Goal: Information Seeking & Learning: Learn about a topic

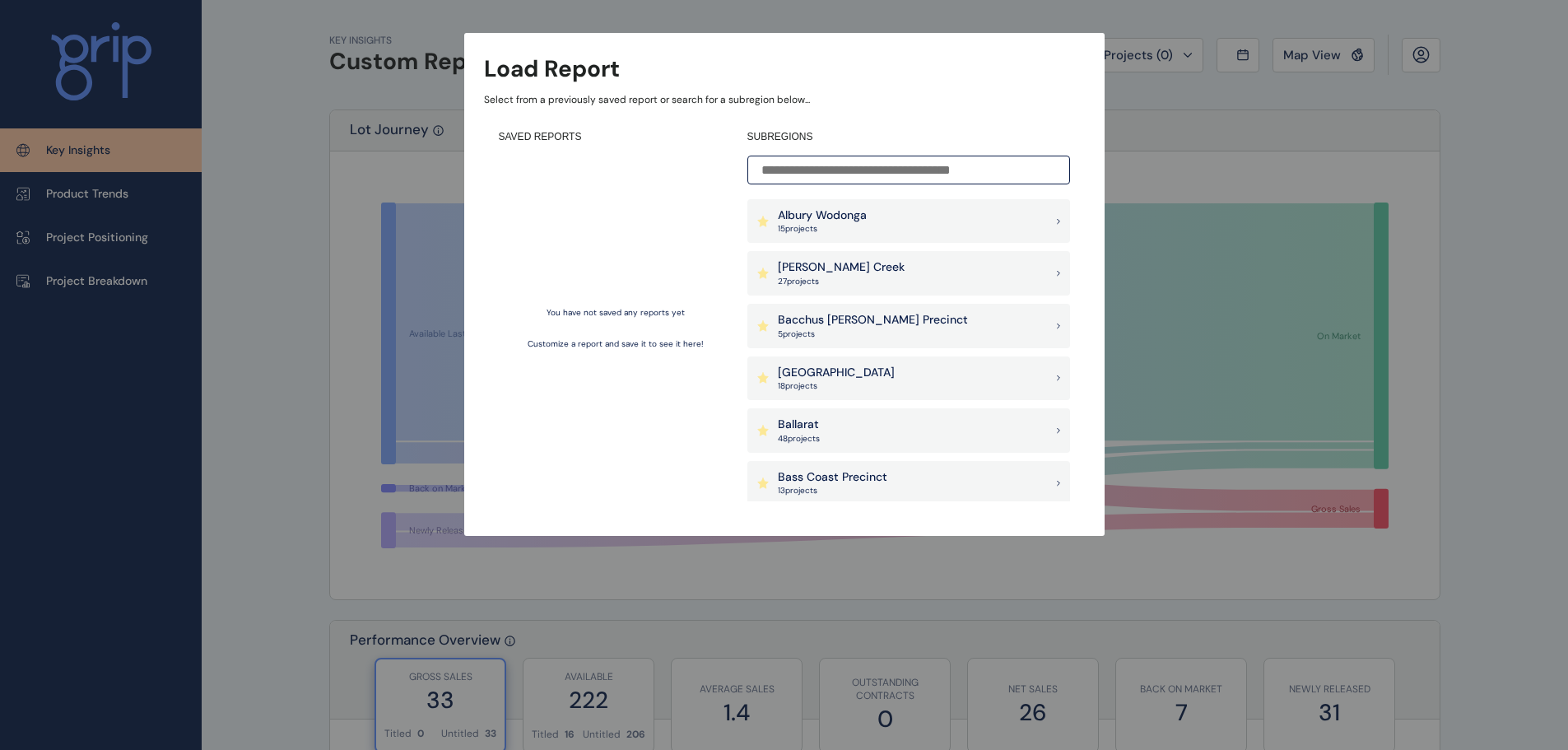
click at [841, 172] on input at bounding box center [908, 169] width 323 height 28
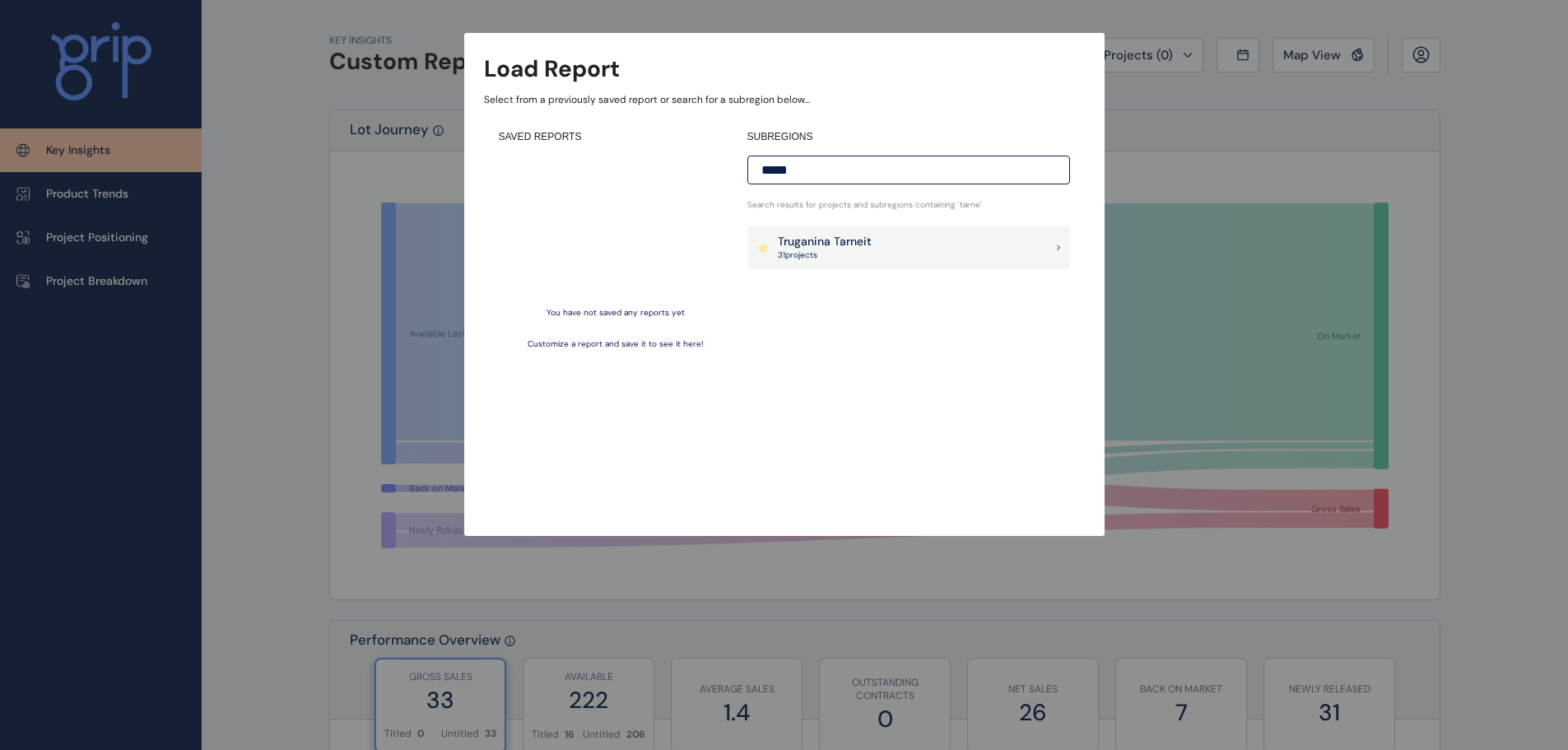
type input "*****"
click at [849, 255] on p "31 project s" at bounding box center [824, 255] width 94 height 12
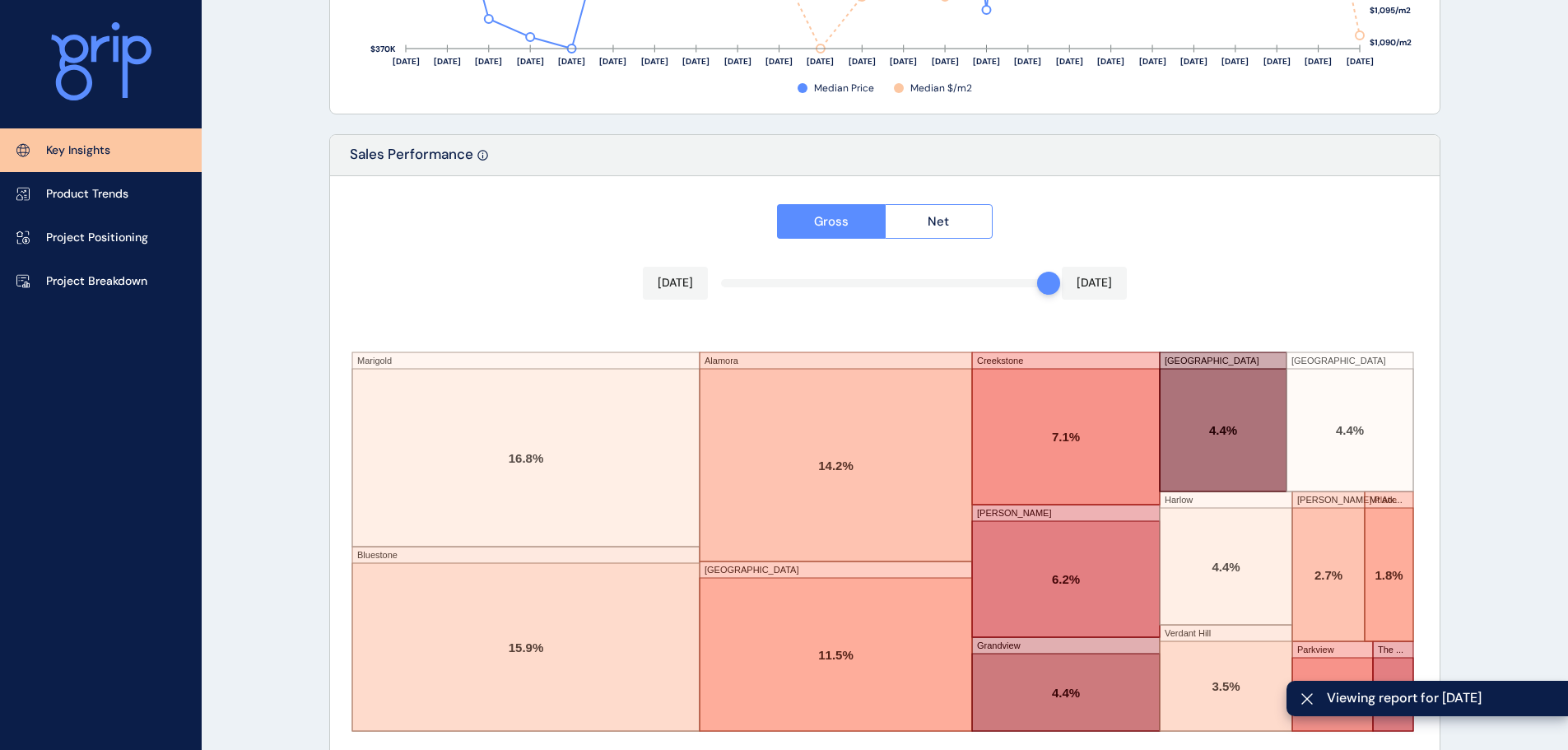
scroll to position [2715, 0]
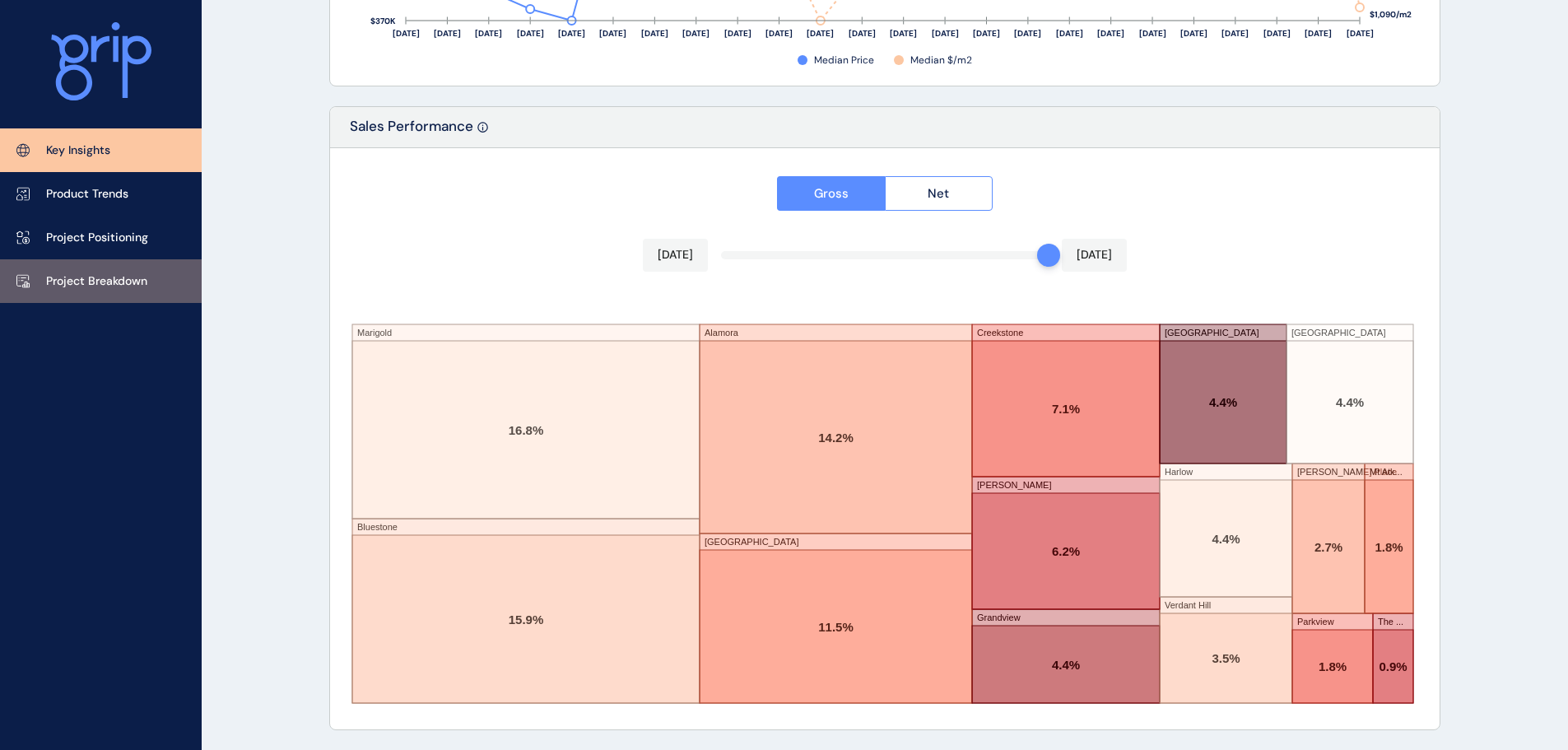
click at [46, 263] on link "Project Breakdown" at bounding box center [100, 280] width 201 height 43
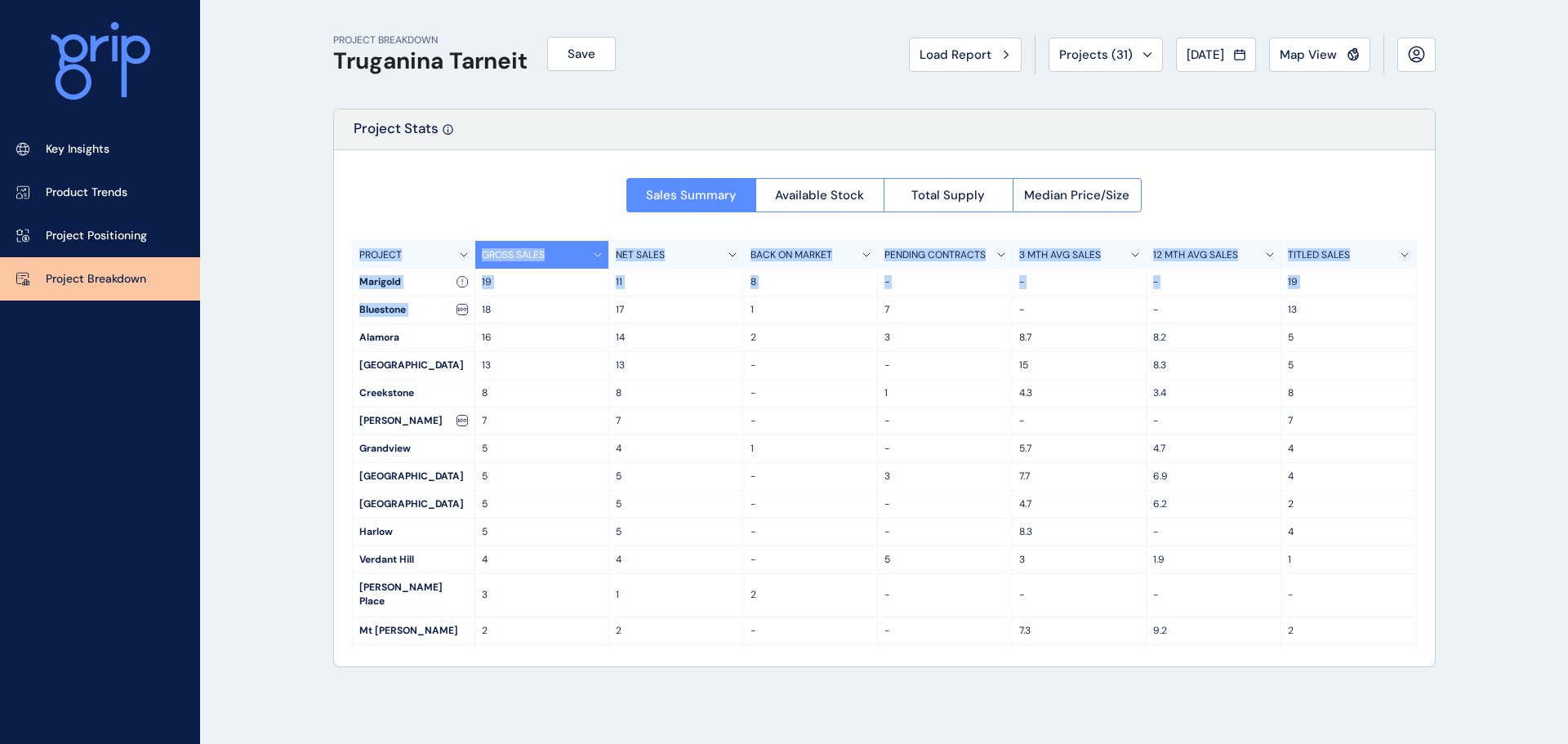
click at [456, 315] on div "Sales Summary Available Stock Total Supply Median Price/Size PROJECT GROSS SALE…" at bounding box center [884, 408] width 1101 height 516
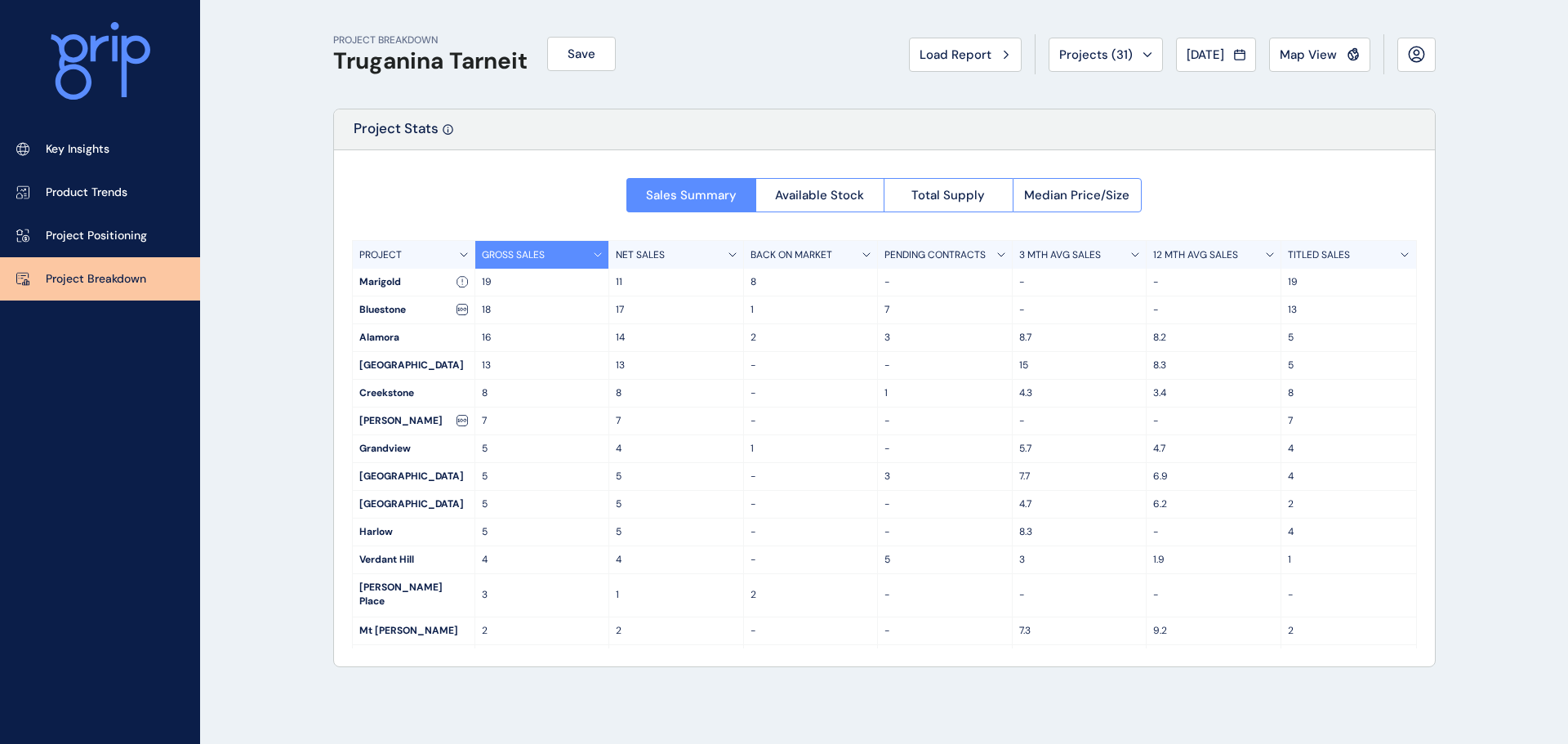
click at [411, 148] on p "Project Stats" at bounding box center [396, 134] width 85 height 30
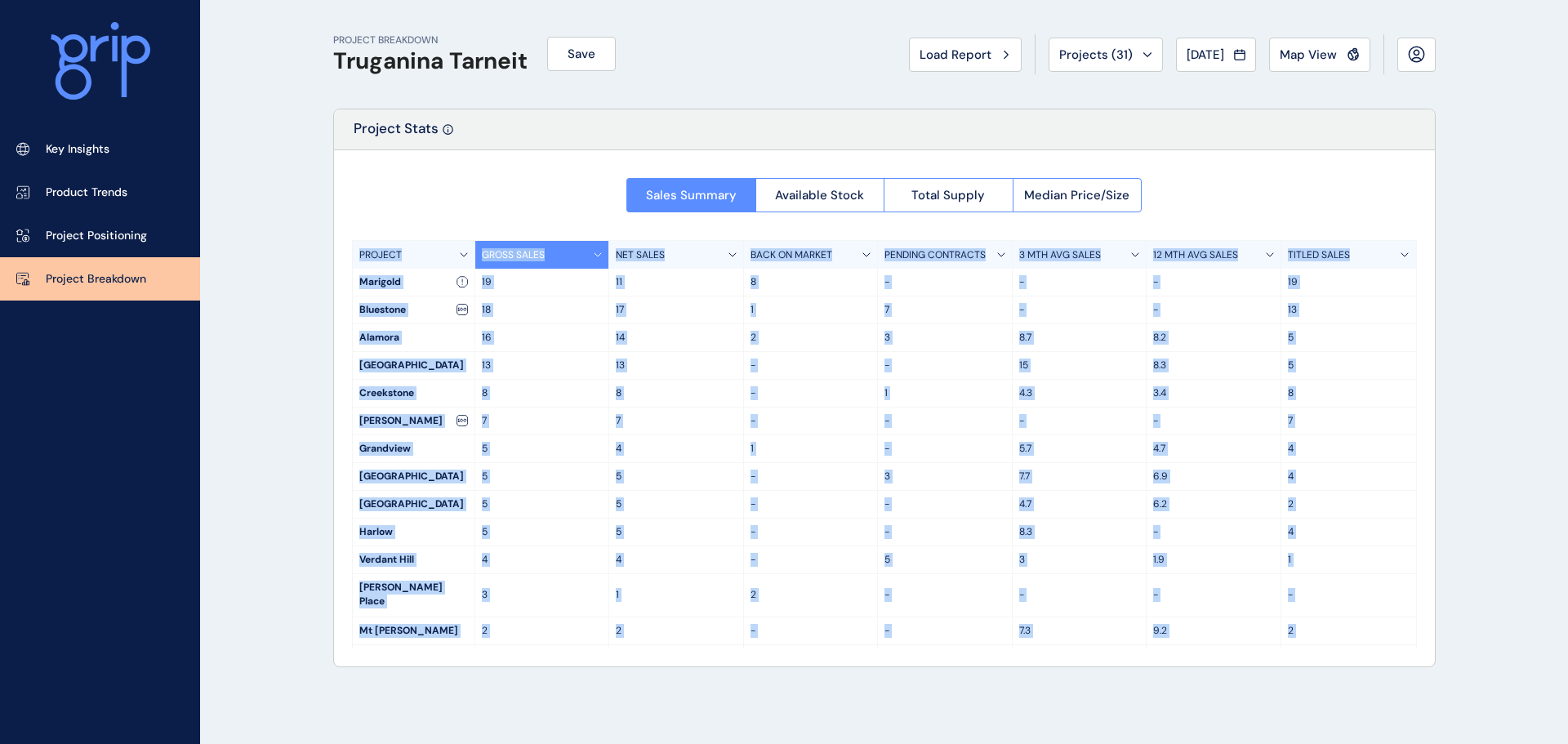
drag, startPoint x: 385, startPoint y: 174, endPoint x: 1240, endPoint y: 628, distance: 968.1
click at [1240, 628] on div "Sales Summary Available Stock Total Supply Median Price/Size PROJECT GROSS SALE…" at bounding box center [884, 408] width 1101 height 516
click at [1176, 627] on div "9.2" at bounding box center [1214, 631] width 135 height 27
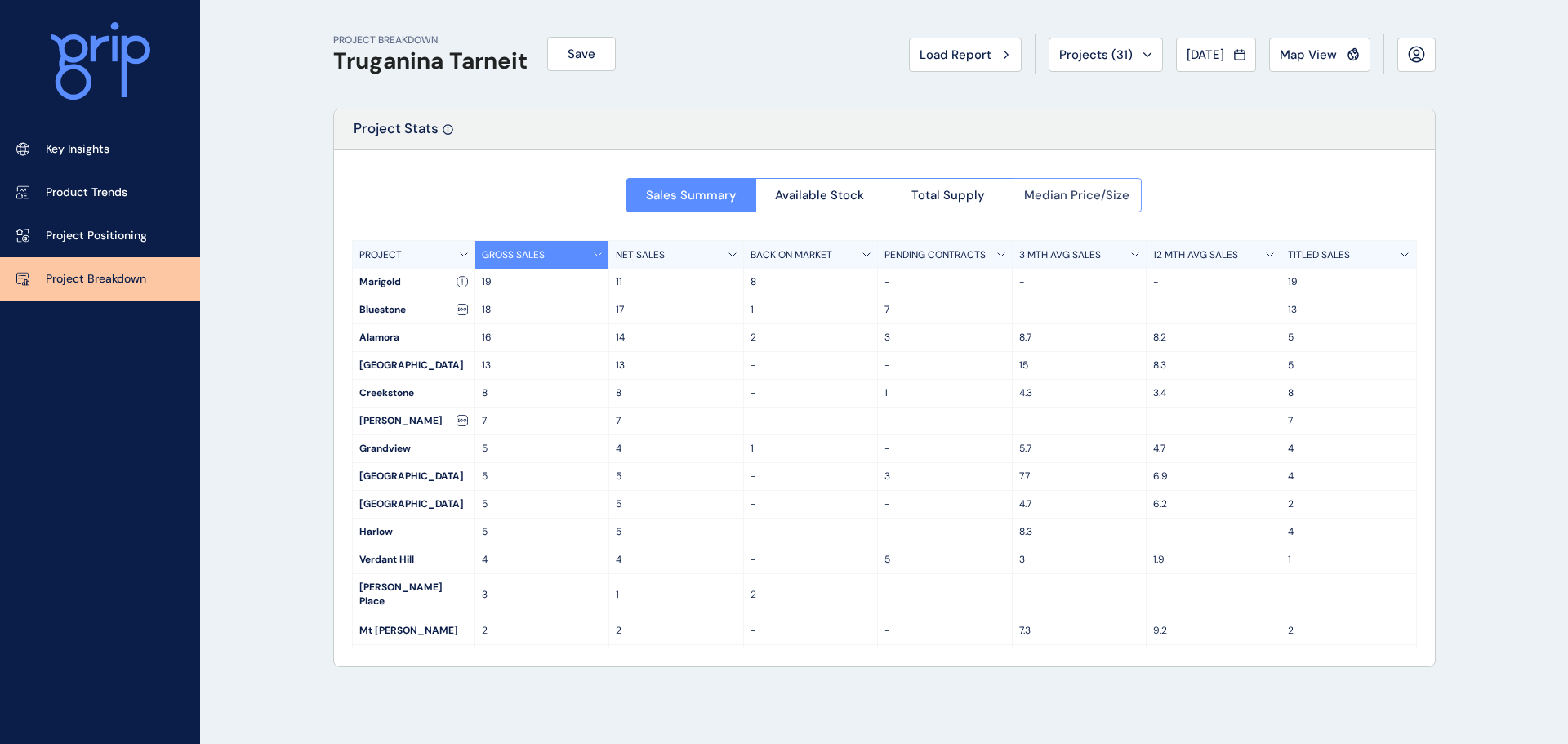
click at [1046, 195] on span "Median Price/Size" at bounding box center [1077, 195] width 106 height 16
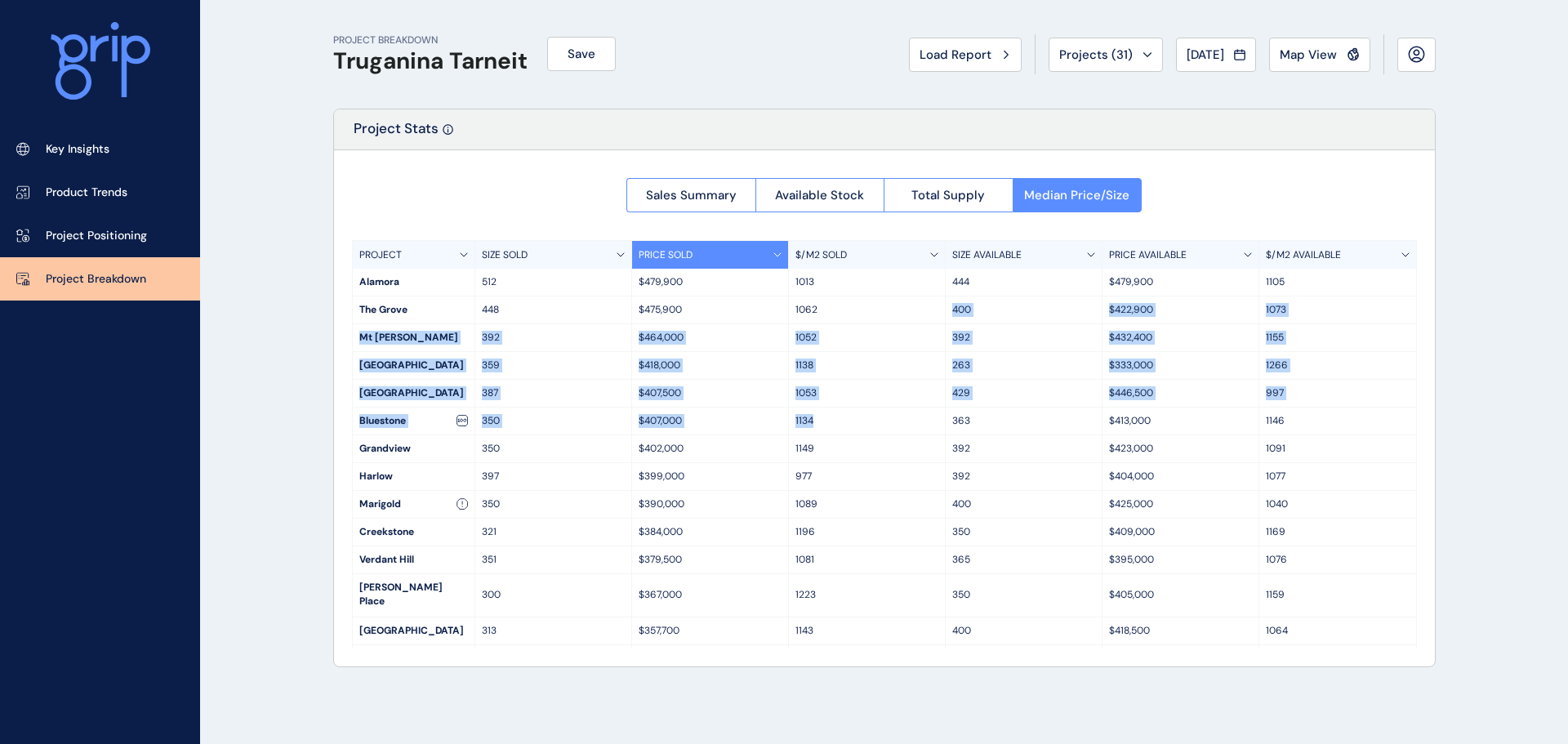
drag, startPoint x: 879, startPoint y: 336, endPoint x: 895, endPoint y: 415, distance: 80.6
click at [895, 415] on div "PROJECT SIZE SOLD PRICE SOLD $/M2 SOLD SIZE AVAILABLE PRICE AVAILABLE $/M2 AVAI…" at bounding box center [885, 444] width 1065 height 408
click at [895, 415] on p "1134" at bounding box center [867, 420] width 143 height 14
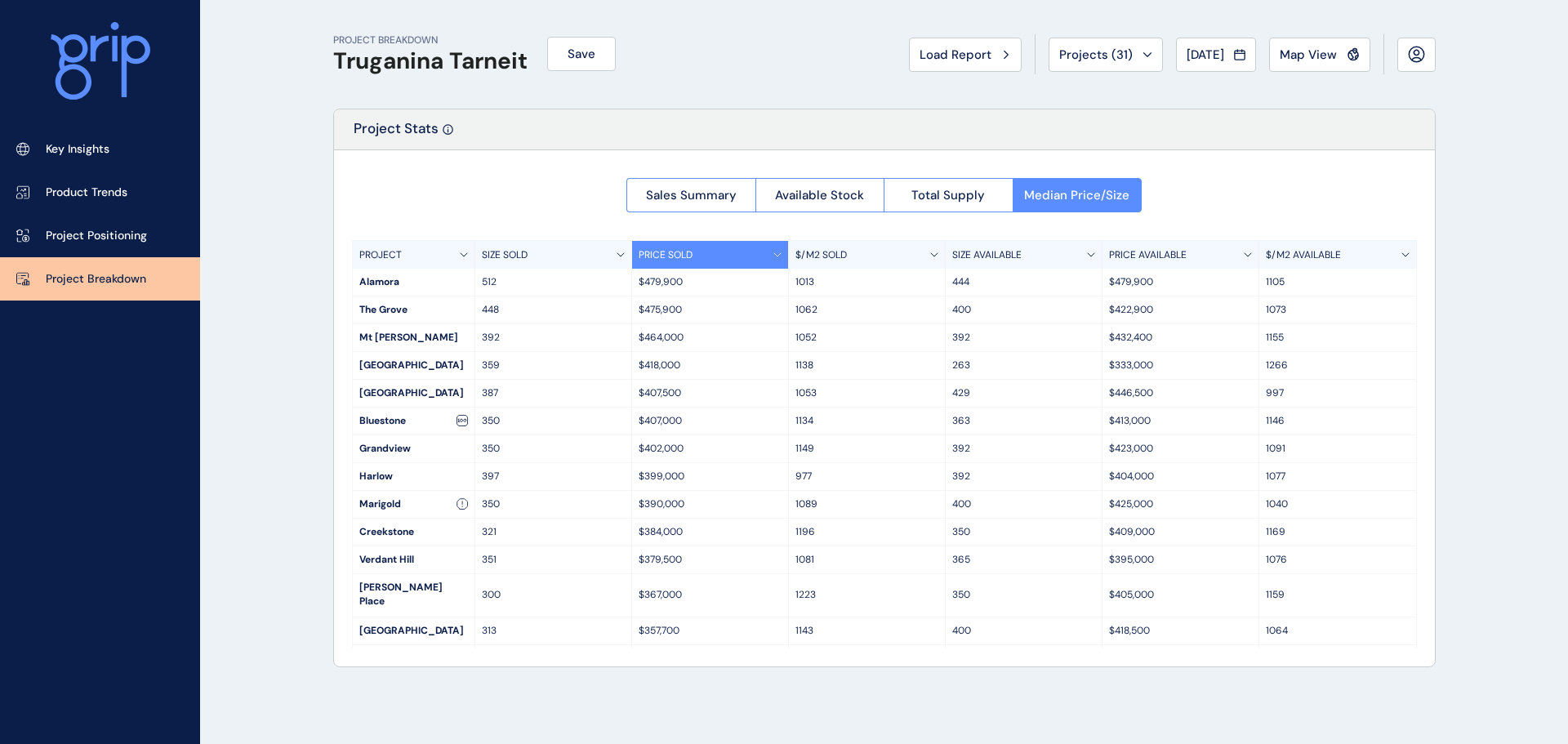
click at [536, 262] on div "SIZE SOLD" at bounding box center [554, 254] width 157 height 27
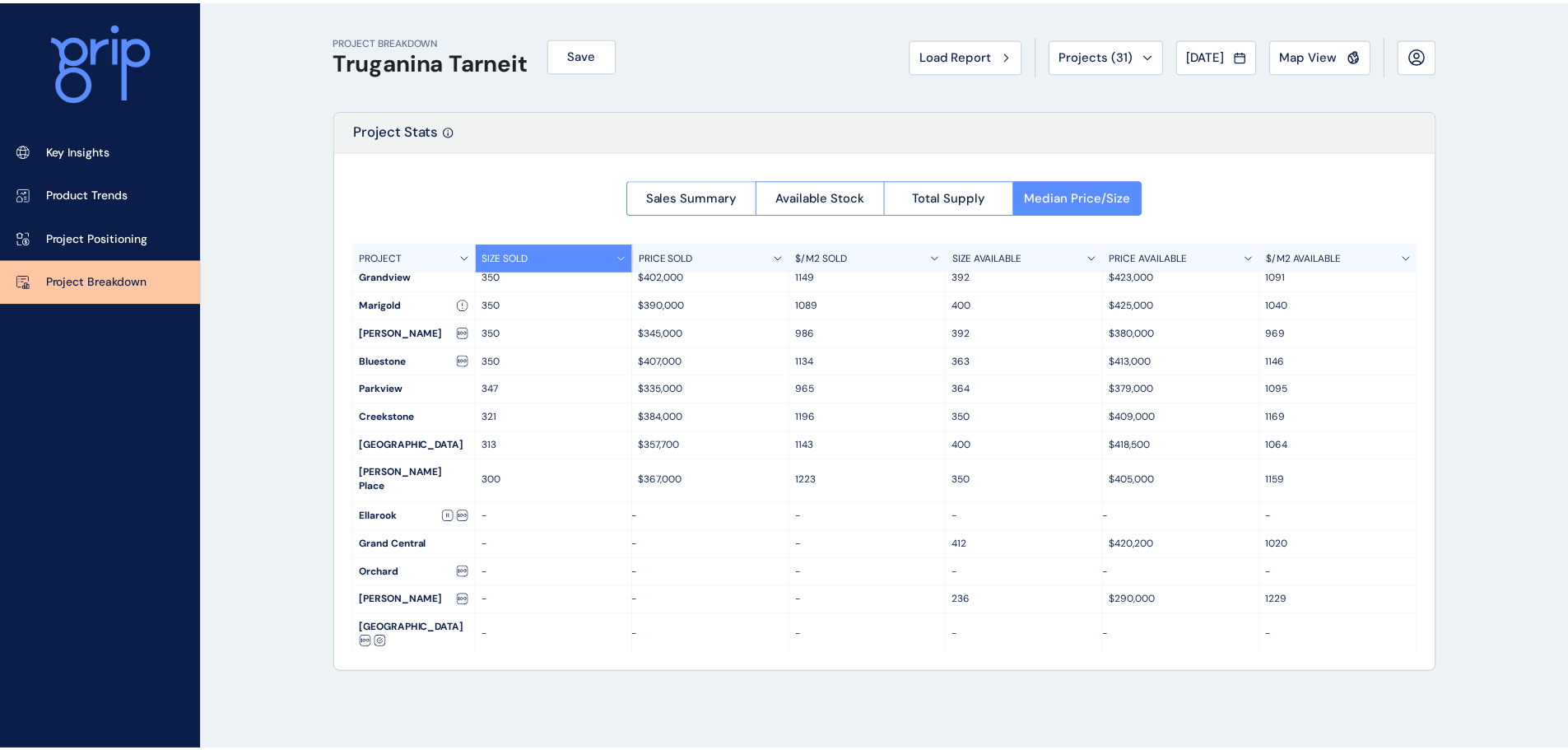
scroll to position [178, 0]
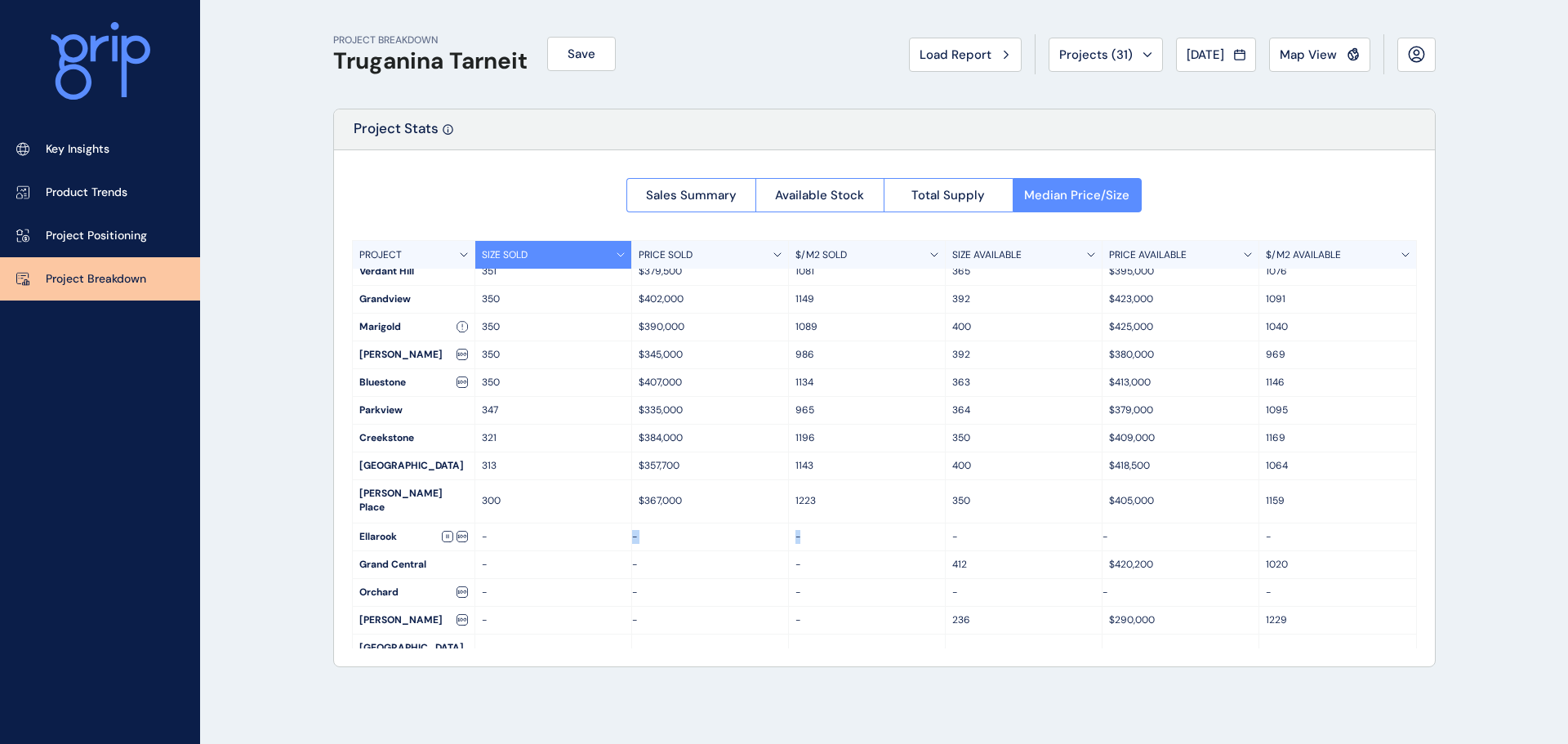
drag, startPoint x: 585, startPoint y: 516, endPoint x: 921, endPoint y: 512, distance: 336.0
click at [921, 523] on div "Ellarook - - - - - -" at bounding box center [885, 537] width 1064 height 27
click at [921, 523] on div "-" at bounding box center [867, 537] width 157 height 27
drag, startPoint x: 622, startPoint y: 516, endPoint x: 475, endPoint y: 511, distance: 147.1
click at [494, 512] on div "PROJECT SIZE SOLD PRICE SOLD $/M2 SOLD SIZE AVAILABLE PRICE AVAILABLE $/M2 AVAI…" at bounding box center [885, 444] width 1065 height 408
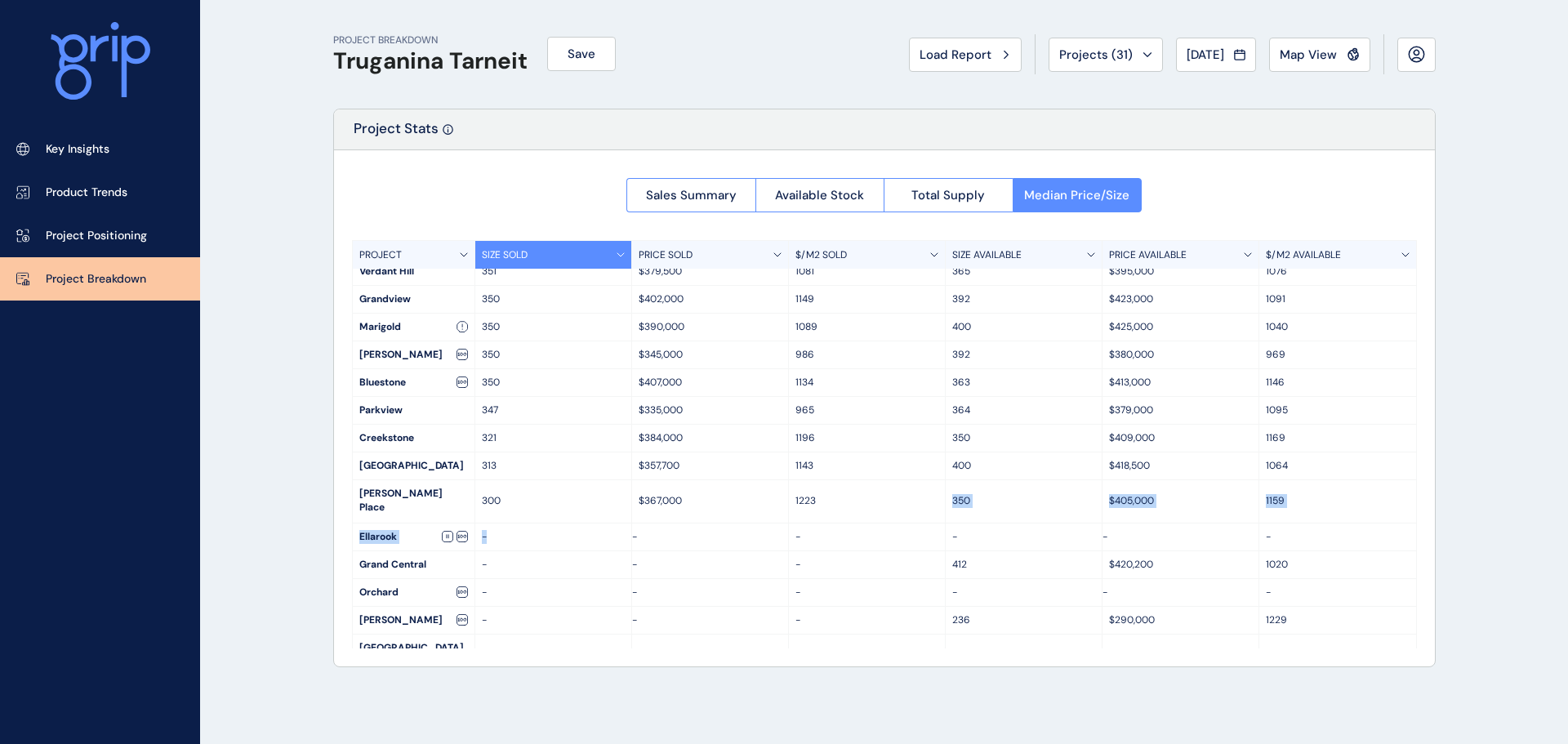
click at [461, 523] on div "Ellarook" at bounding box center [413, 537] width 121 height 27
click at [151, 215] on link "Project Positioning" at bounding box center [99, 235] width 200 height 43
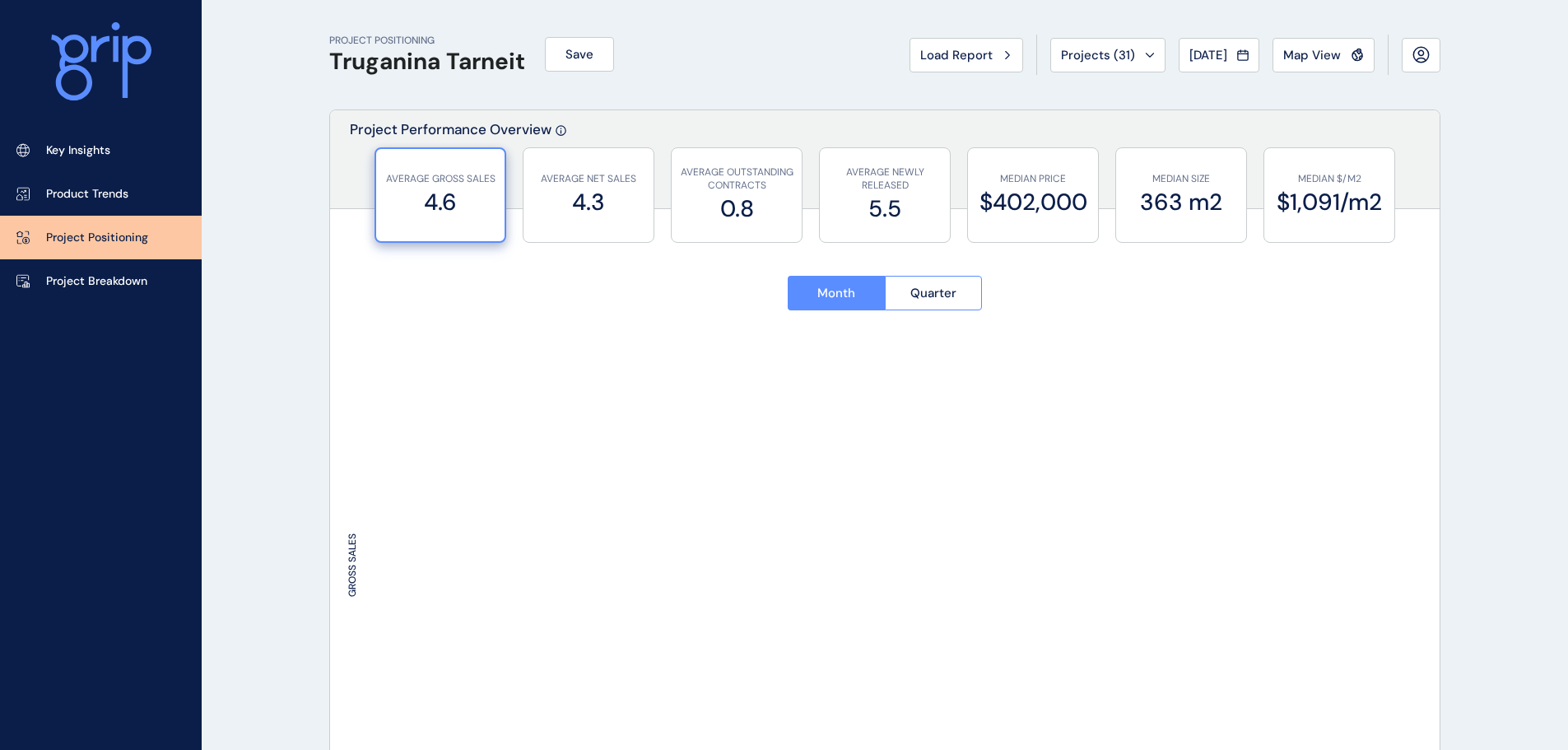
type input "********"
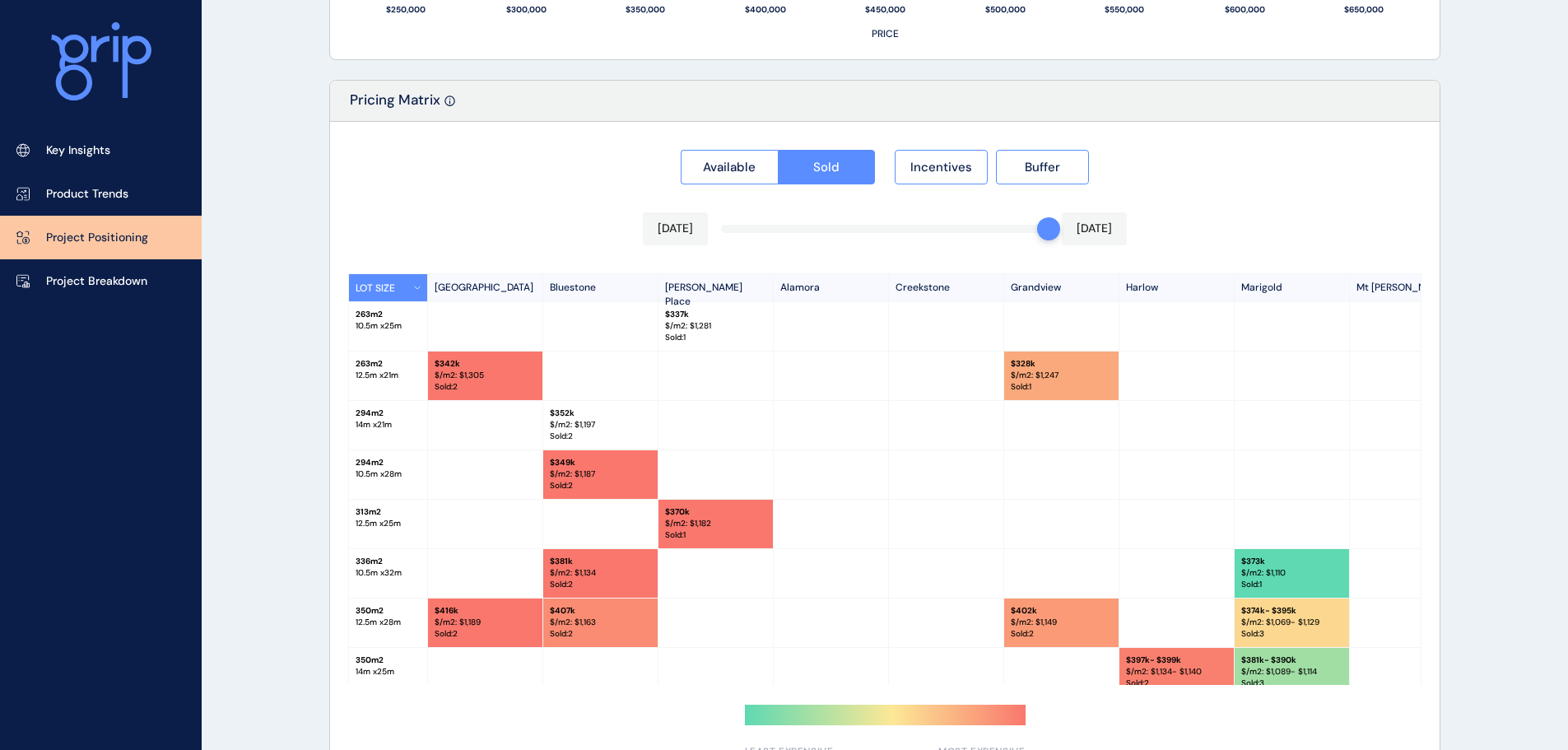
scroll to position [1529, 0]
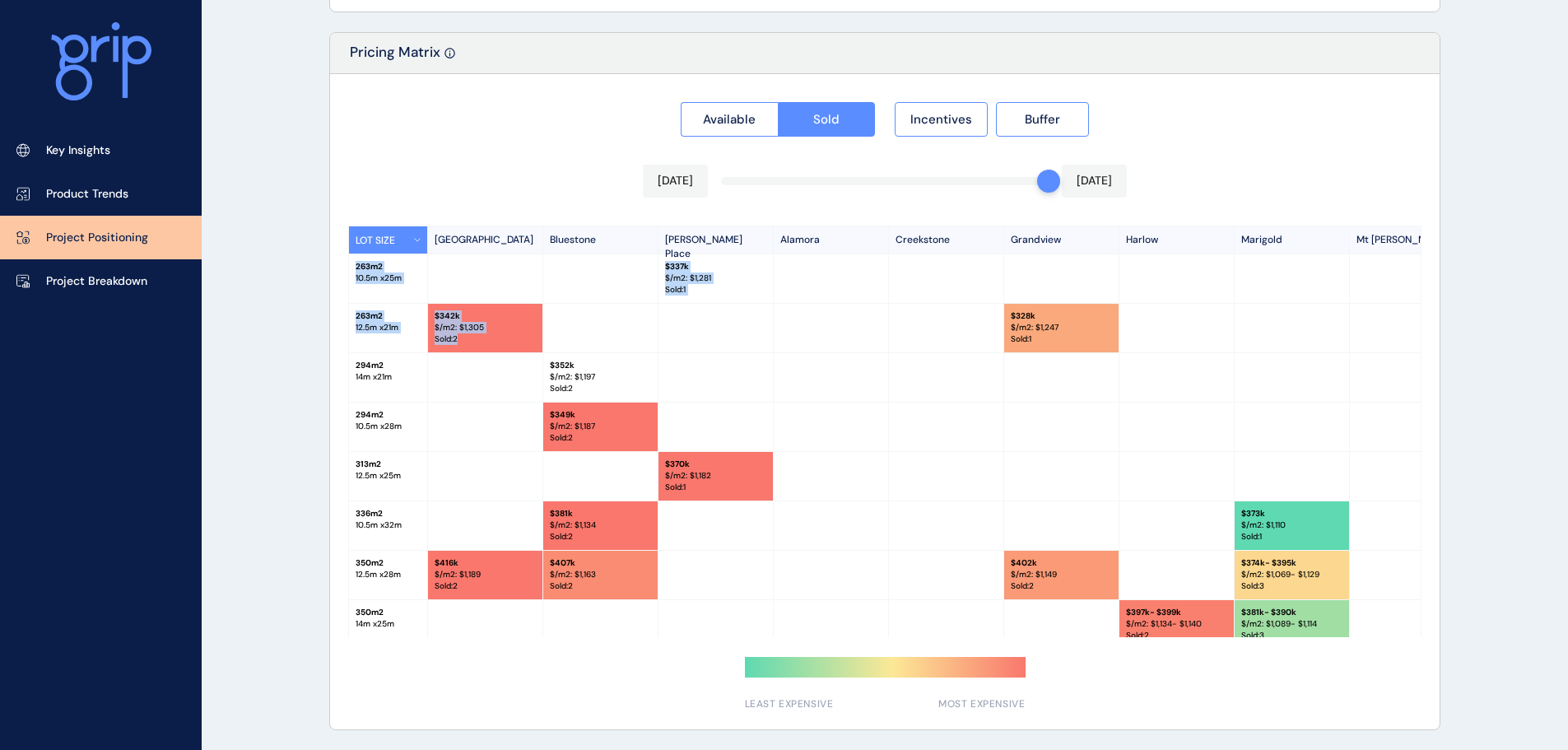
drag, startPoint x: 352, startPoint y: 256, endPoint x: 581, endPoint y: 327, distance: 239.8
click at [581, 327] on div "LOT SIZE Newhaven Bluestone Atkinson Place Alamora Creekstone Grandview Harlow …" at bounding box center [885, 431] width 1074 height 412
click at [581, 327] on div at bounding box center [600, 327] width 115 height 49
drag, startPoint x: 581, startPoint y: 327, endPoint x: 390, endPoint y: 275, distance: 198.0
click at [390, 275] on div "LOT SIZE Newhaven Bluestone Atkinson Place Alamora Creekstone Grandview Harlow …" at bounding box center [885, 431] width 1074 height 412
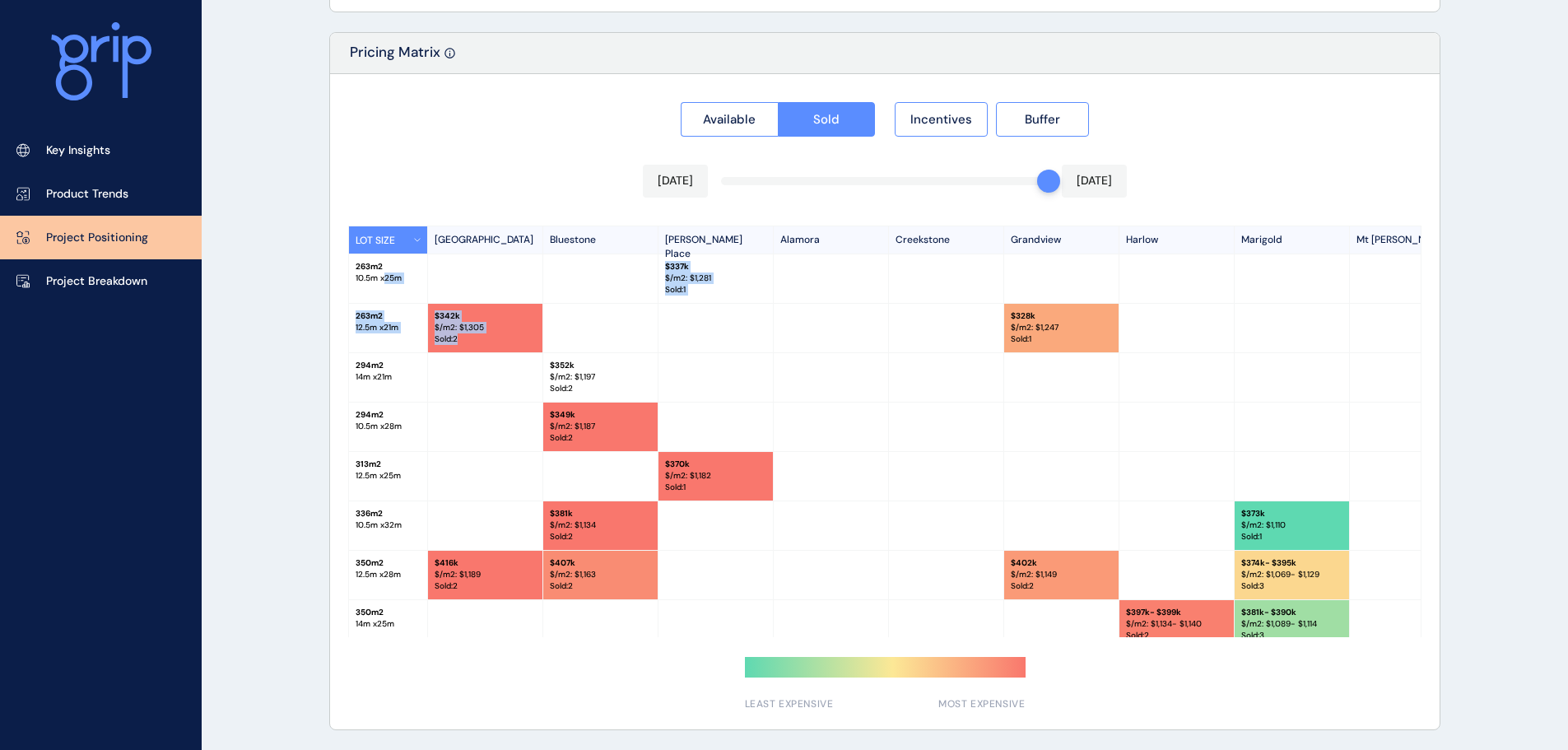
click at [397, 272] on p "10.5 m x 25 m" at bounding box center [388, 278] width 65 height 12
drag, startPoint x: 450, startPoint y: 286, endPoint x: 650, endPoint y: 296, distance: 200.2
click at [624, 301] on div "263 m2 10.5 m x 25 m $ 337k $/m2: $ 1,281 Sold : 1" at bounding box center [1253, 279] width 1807 height 50
click at [650, 296] on div at bounding box center [600, 278] width 115 height 49
drag, startPoint x: 639, startPoint y: 364, endPoint x: 648, endPoint y: 357, distance: 11.4
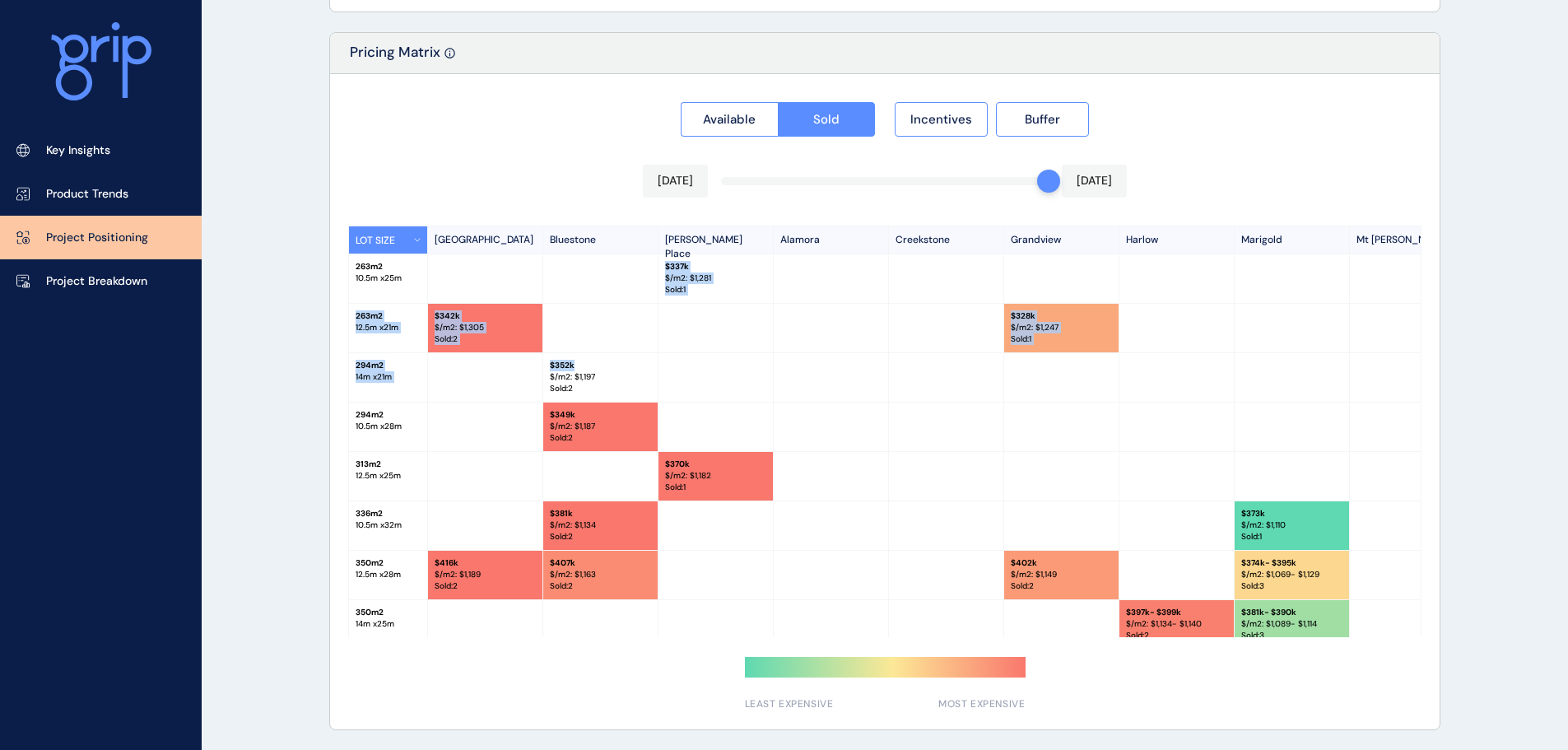
click at [642, 365] on div "LOT SIZE Newhaven Bluestone Atkinson Place Alamora Creekstone Grandview Harlow …" at bounding box center [885, 431] width 1074 height 412
click at [648, 355] on div "$ 352k $/m2: $ 1,197 Sold : 2" at bounding box center [600, 377] width 115 height 49
drag, startPoint x: 618, startPoint y: 343, endPoint x: 673, endPoint y: 299, distance: 70.4
click at [673, 299] on div "LOT SIZE Newhaven Bluestone Atkinson Place Alamora Creekstone Grandview Harlow …" at bounding box center [885, 431] width 1074 height 412
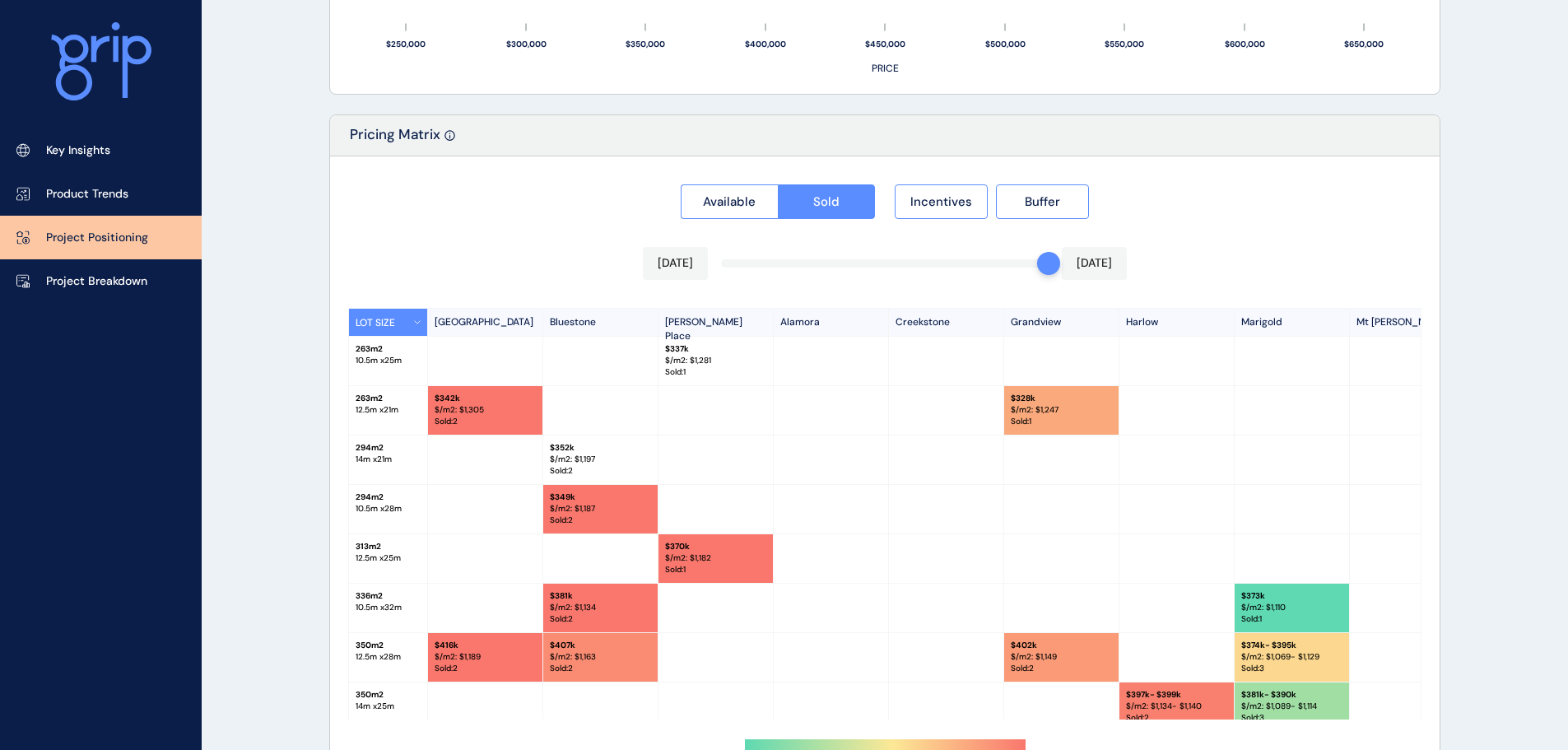
click at [674, 299] on div "Available Sold Incentives Buffer Aug 2025 Aug 2025 LOT SIZE Newhaven Bluestone …" at bounding box center [884, 483] width 1109 height 655
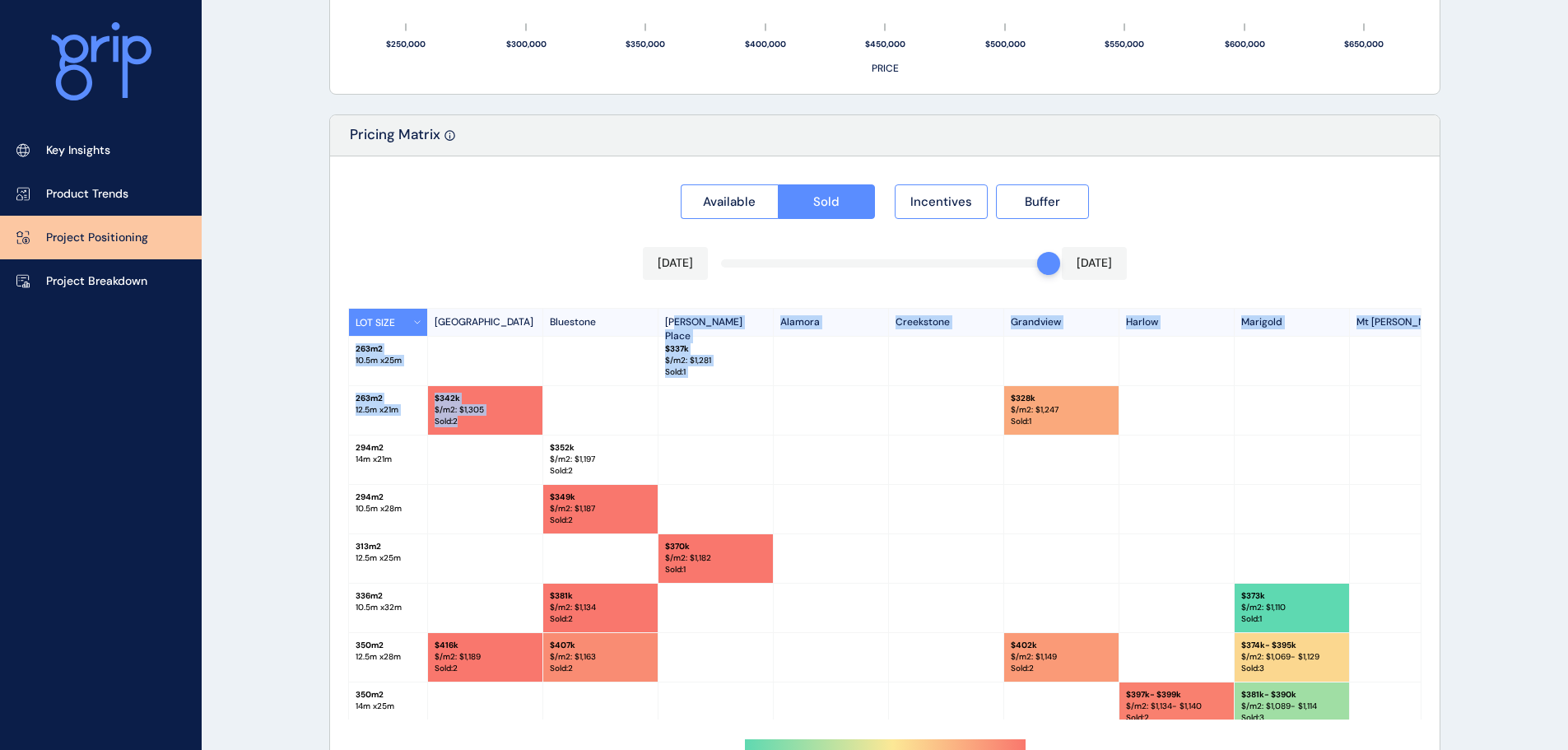
drag, startPoint x: 726, startPoint y: 368, endPoint x: 750, endPoint y: 398, distance: 38.4
click at [750, 398] on div "Available Sold Incentives Buffer Aug 2025 Aug 2025 LOT SIZE Newhaven Bluestone …" at bounding box center [884, 483] width 1109 height 655
click at [750, 398] on div at bounding box center [715, 410] width 115 height 49
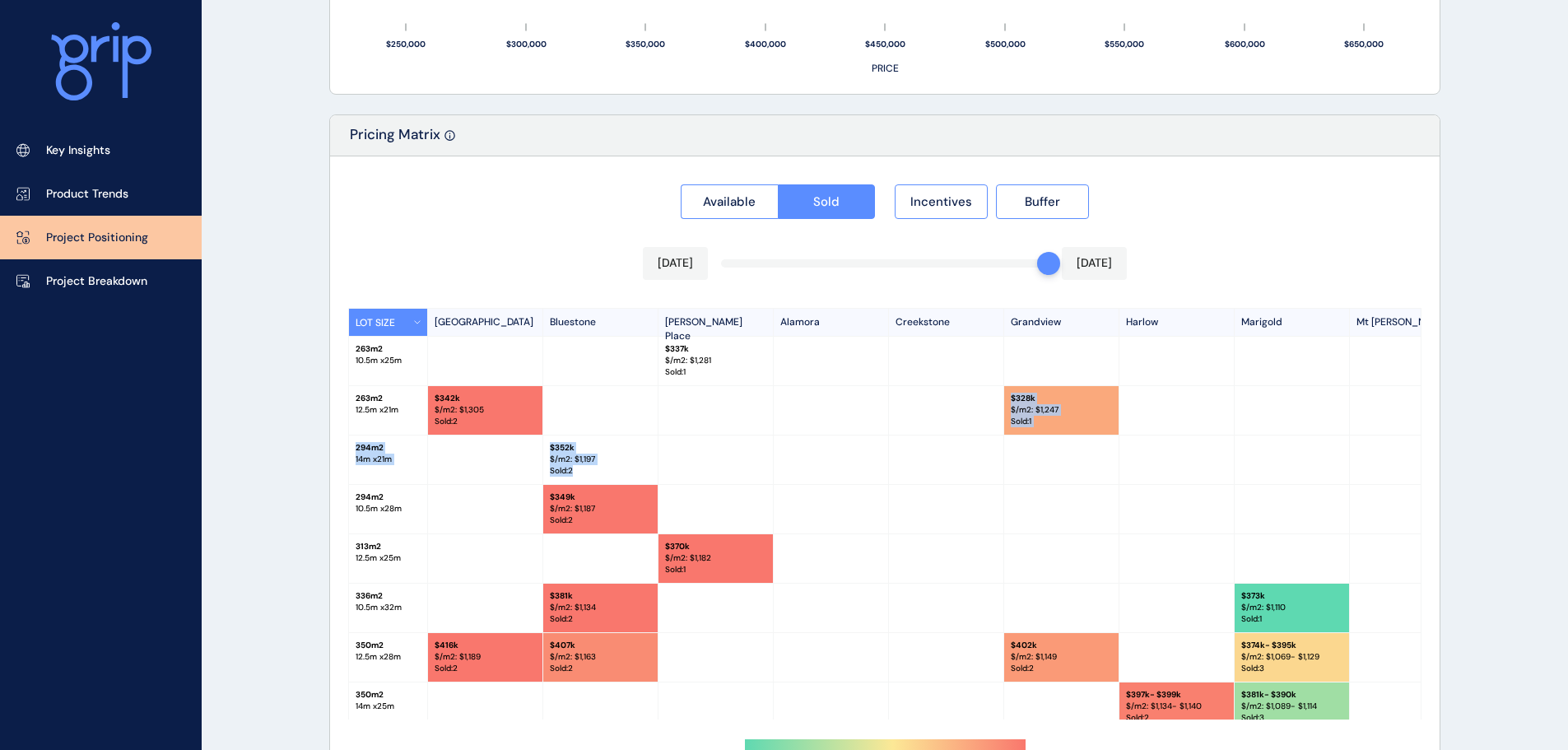
drag, startPoint x: 750, startPoint y: 398, endPoint x: 1062, endPoint y: 493, distance: 326.1
click at [1062, 493] on div "LOT SIZE Newhaven Bluestone Atkinson Place Alamora Creekstone Grandview Harlow …" at bounding box center [885, 514] width 1074 height 412
click at [1150, 430] on div at bounding box center [1176, 410] width 115 height 49
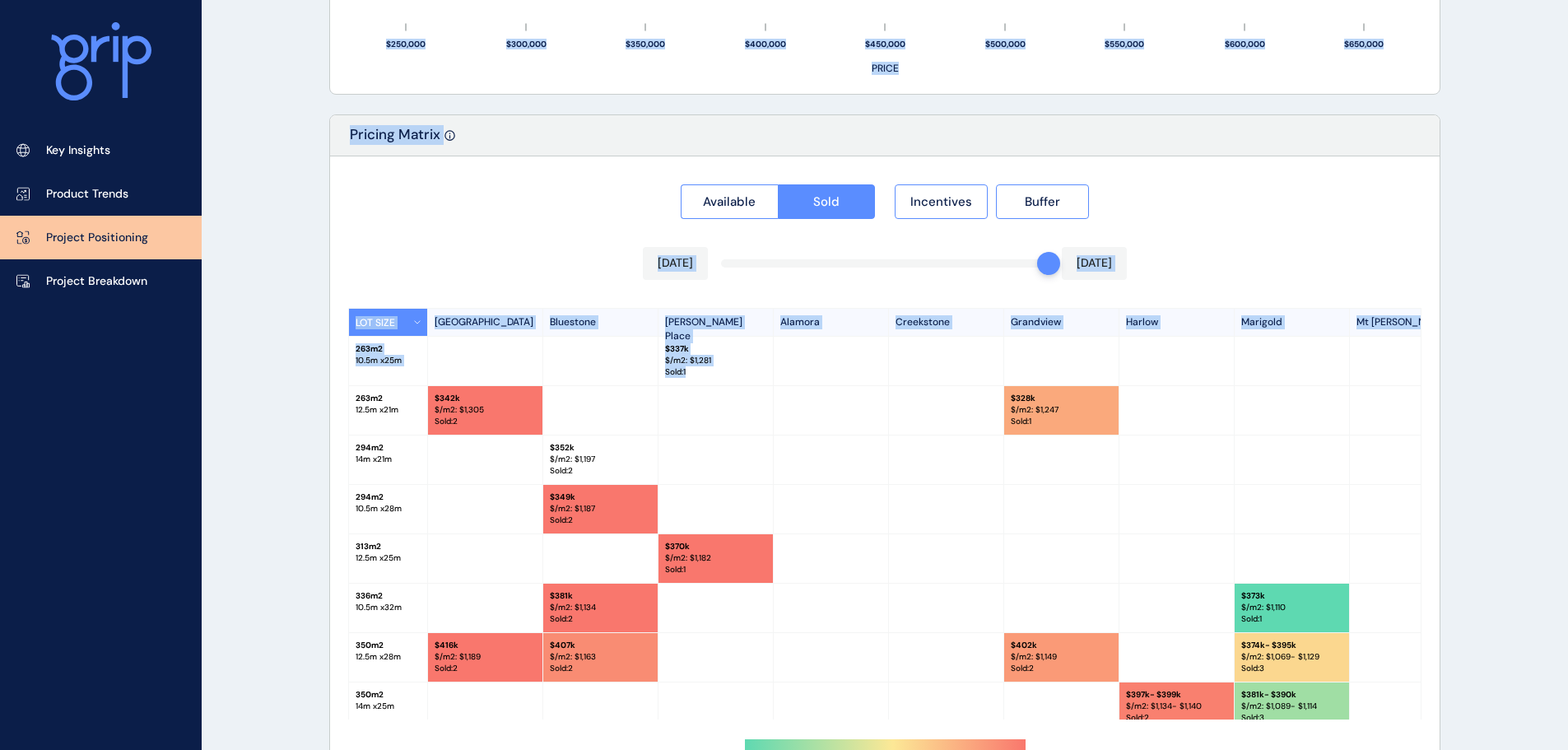
drag, startPoint x: 1141, startPoint y: 382, endPoint x: 217, endPoint y: 431, distance: 925.3
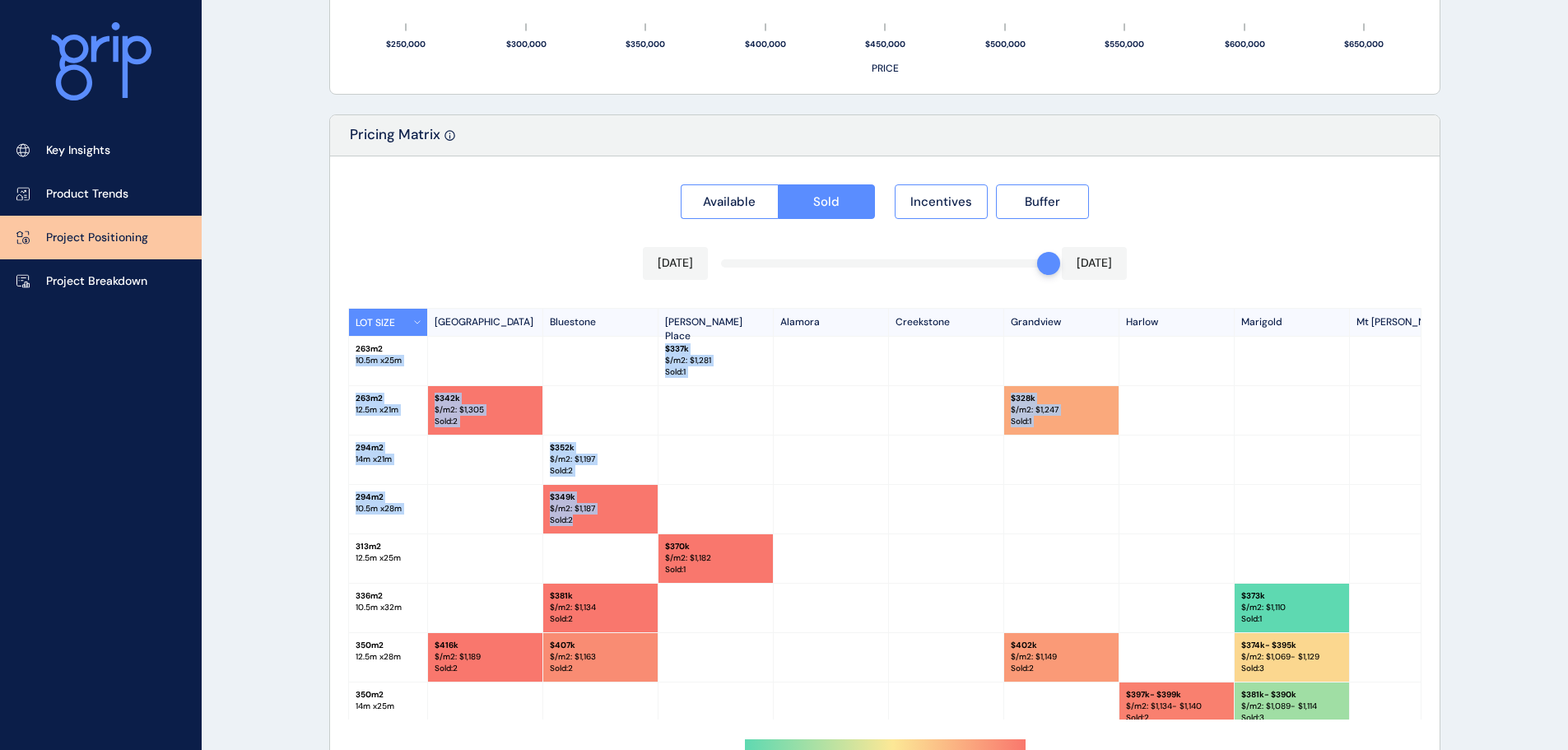
drag, startPoint x: 336, startPoint y: 369, endPoint x: 996, endPoint y: 531, distance: 679.6
click at [996, 531] on div at bounding box center [946, 508] width 115 height 49
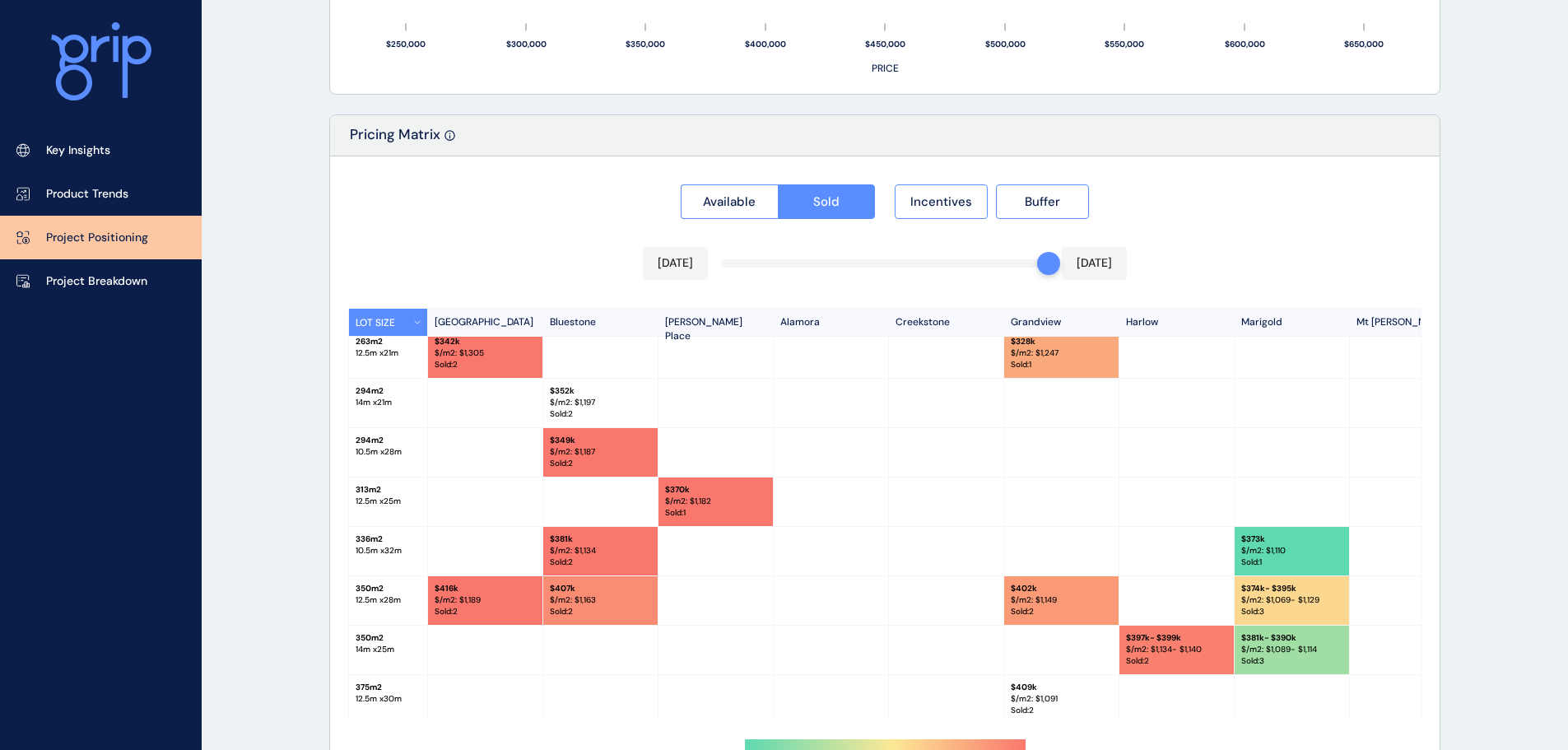
scroll to position [83, 0]
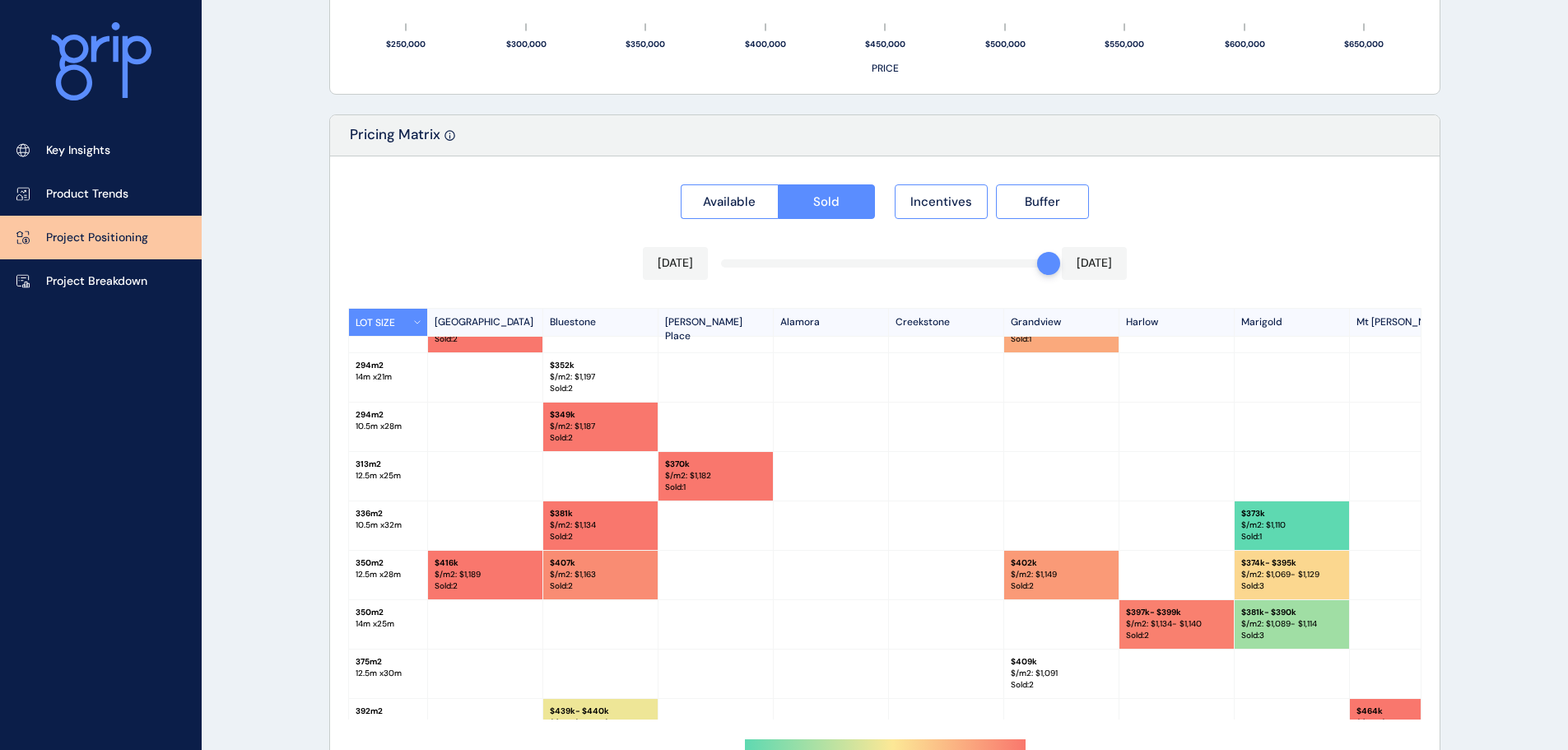
click at [996, 619] on div at bounding box center [946, 624] width 115 height 49
drag, startPoint x: 996, startPoint y: 619, endPoint x: 921, endPoint y: 508, distance: 134.0
click at [926, 519] on div "LOT SIZE Newhaven Bluestone Atkinson Place Alamora Creekstone Grandview Harlow …" at bounding box center [885, 514] width 1074 height 412
click at [921, 508] on div at bounding box center [946, 525] width 115 height 49
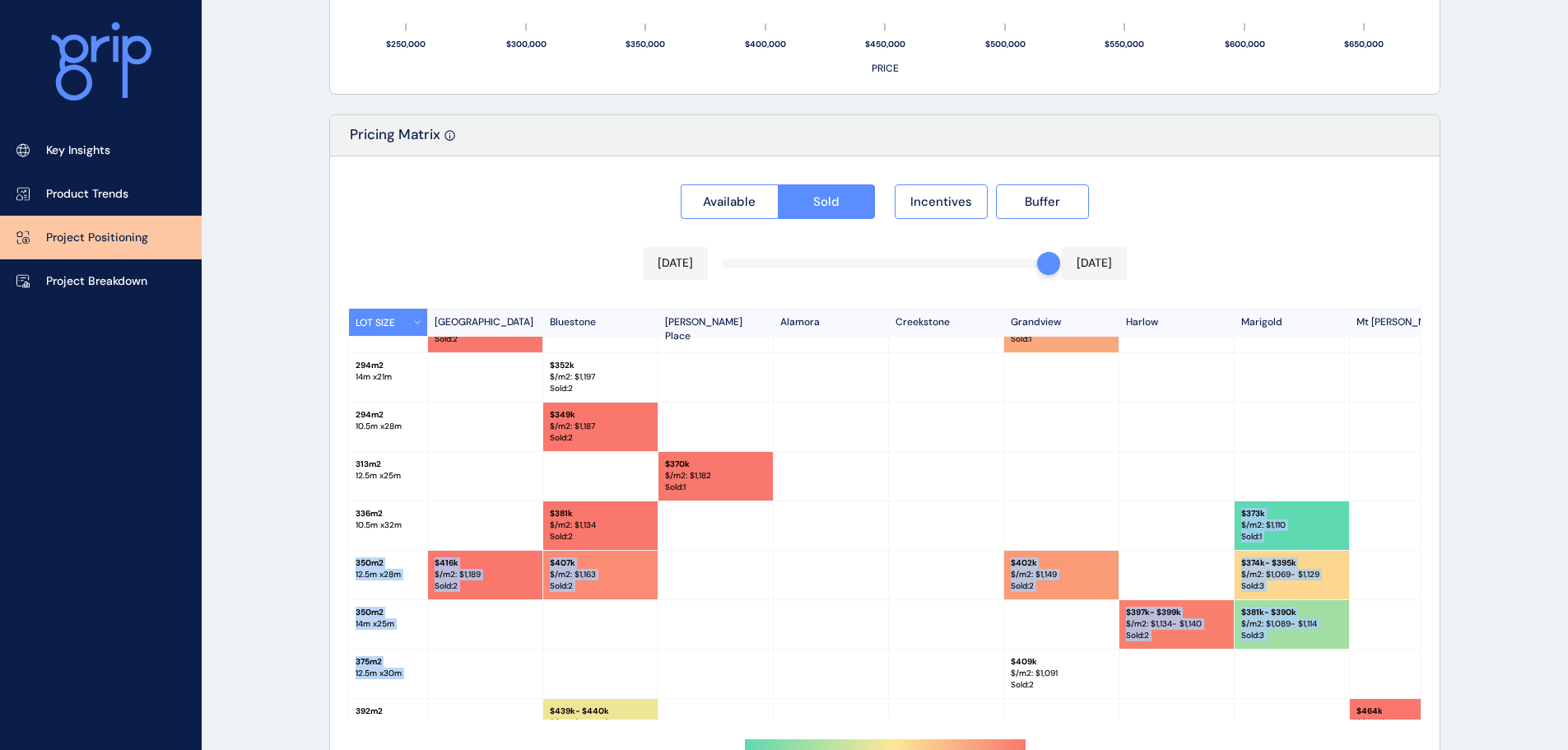
drag, startPoint x: 921, startPoint y: 508, endPoint x: 950, endPoint y: 660, distance: 154.7
click at [950, 660] on div "LOT SIZE Newhaven Bluestone Atkinson Place Alamora Creekstone Grandview Harlow …" at bounding box center [885, 514] width 1074 height 412
click at [954, 662] on div at bounding box center [946, 674] width 115 height 49
drag, startPoint x: 954, startPoint y: 662, endPoint x: 942, endPoint y: 619, distance: 44.6
click at [949, 636] on div "LOT SIZE Newhaven Bluestone Atkinson Place Alamora Creekstone Grandview Harlow …" at bounding box center [885, 514] width 1074 height 412
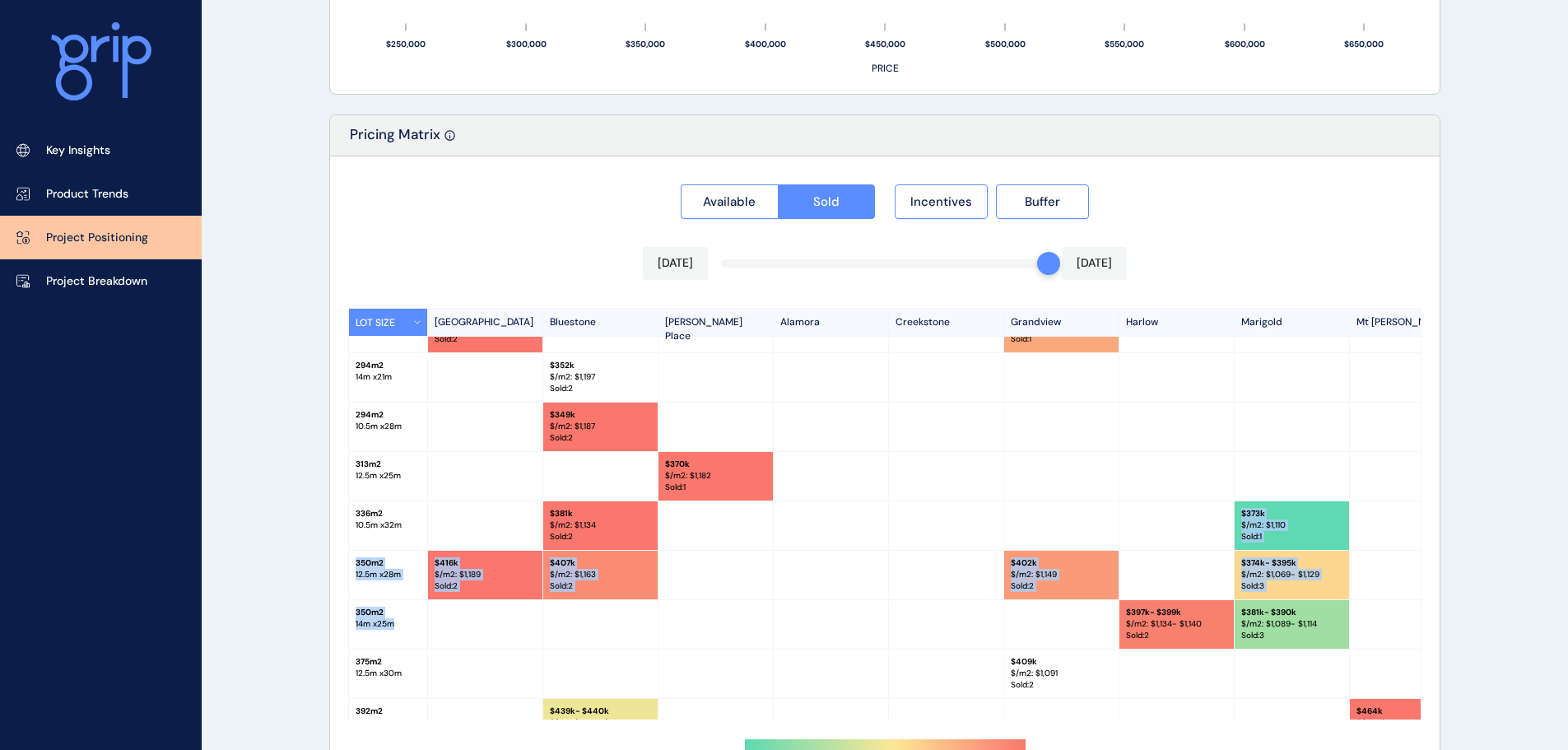
click at [926, 647] on div at bounding box center [946, 624] width 115 height 49
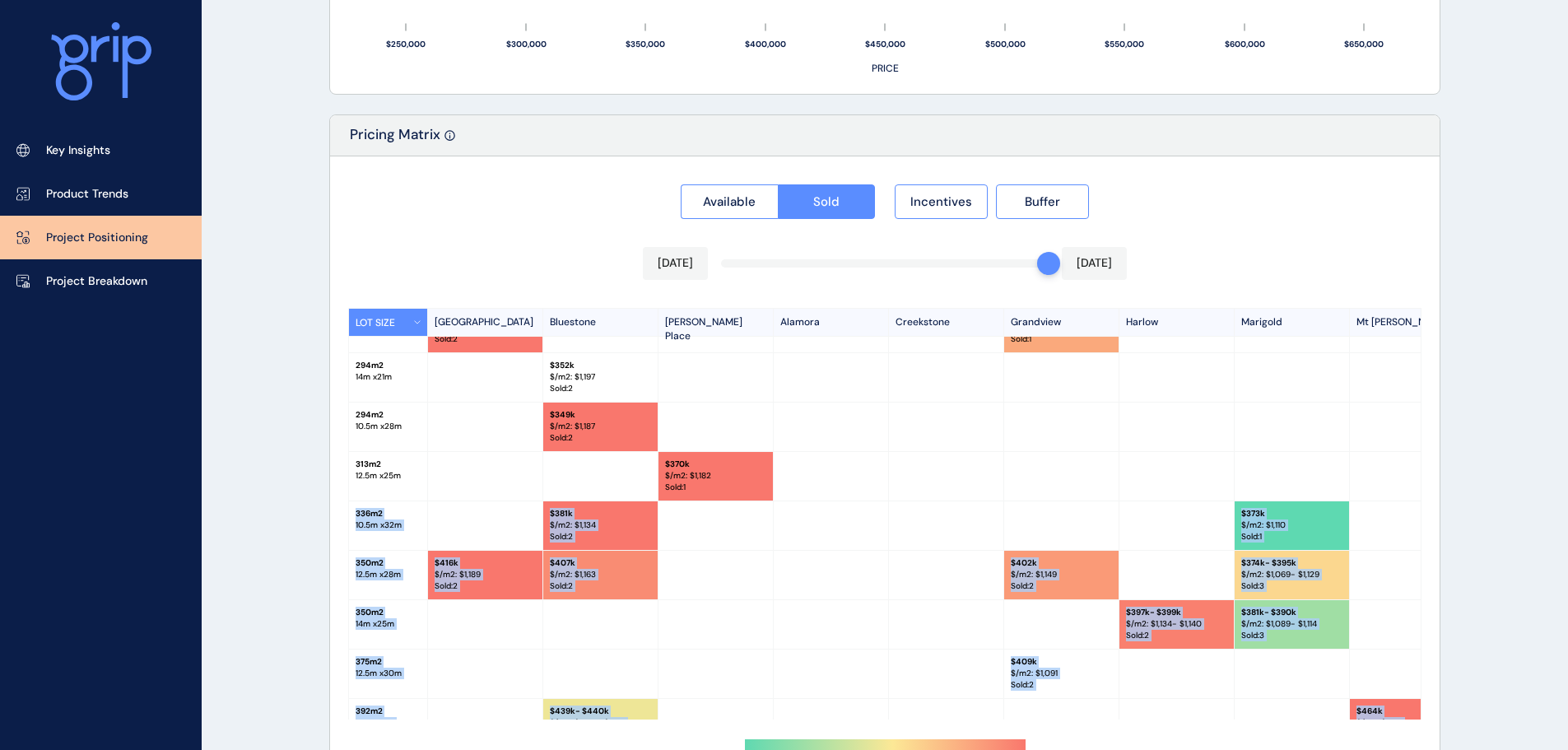
scroll to position [264, 0]
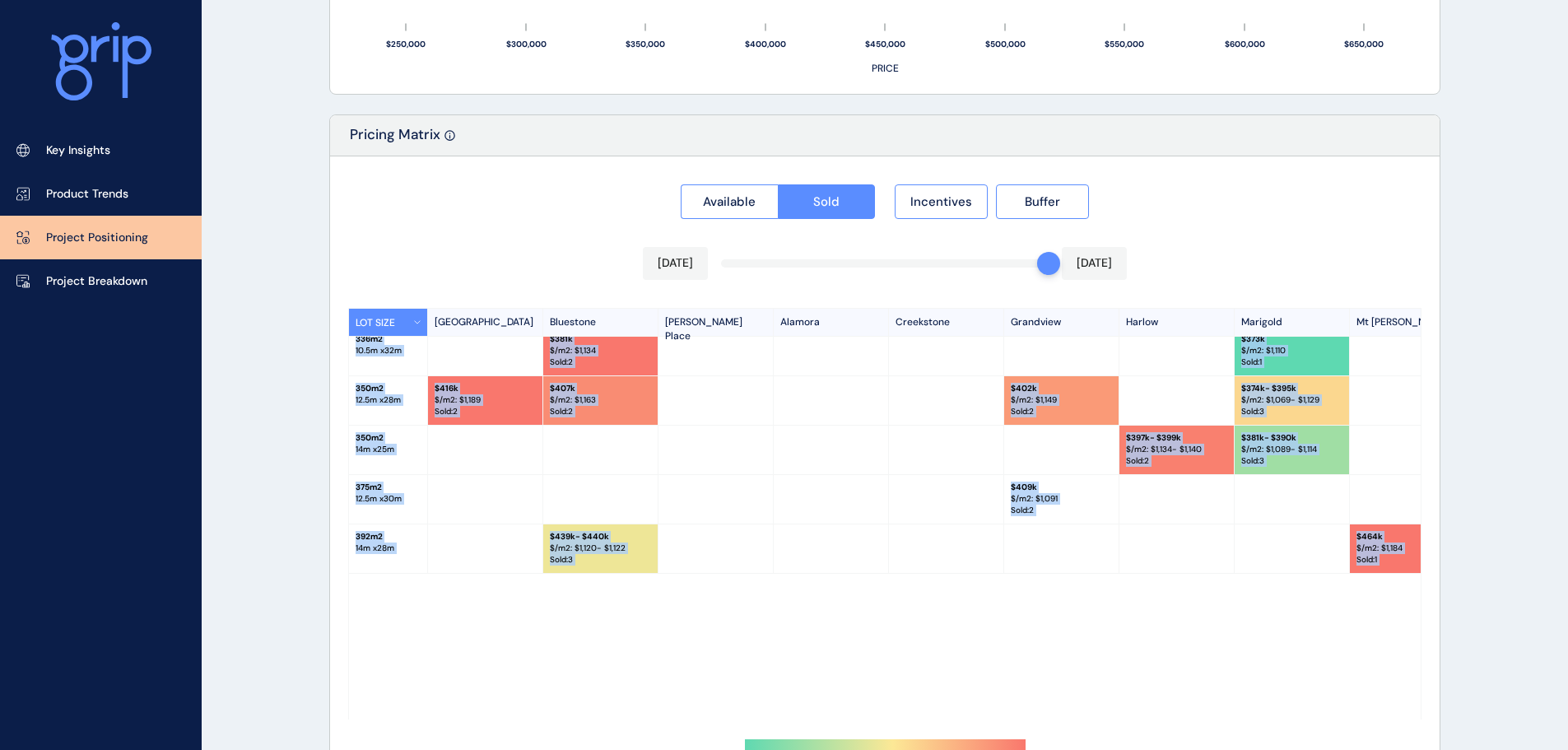
drag, startPoint x: 807, startPoint y: 453, endPoint x: 1017, endPoint y: 789, distance: 396.2
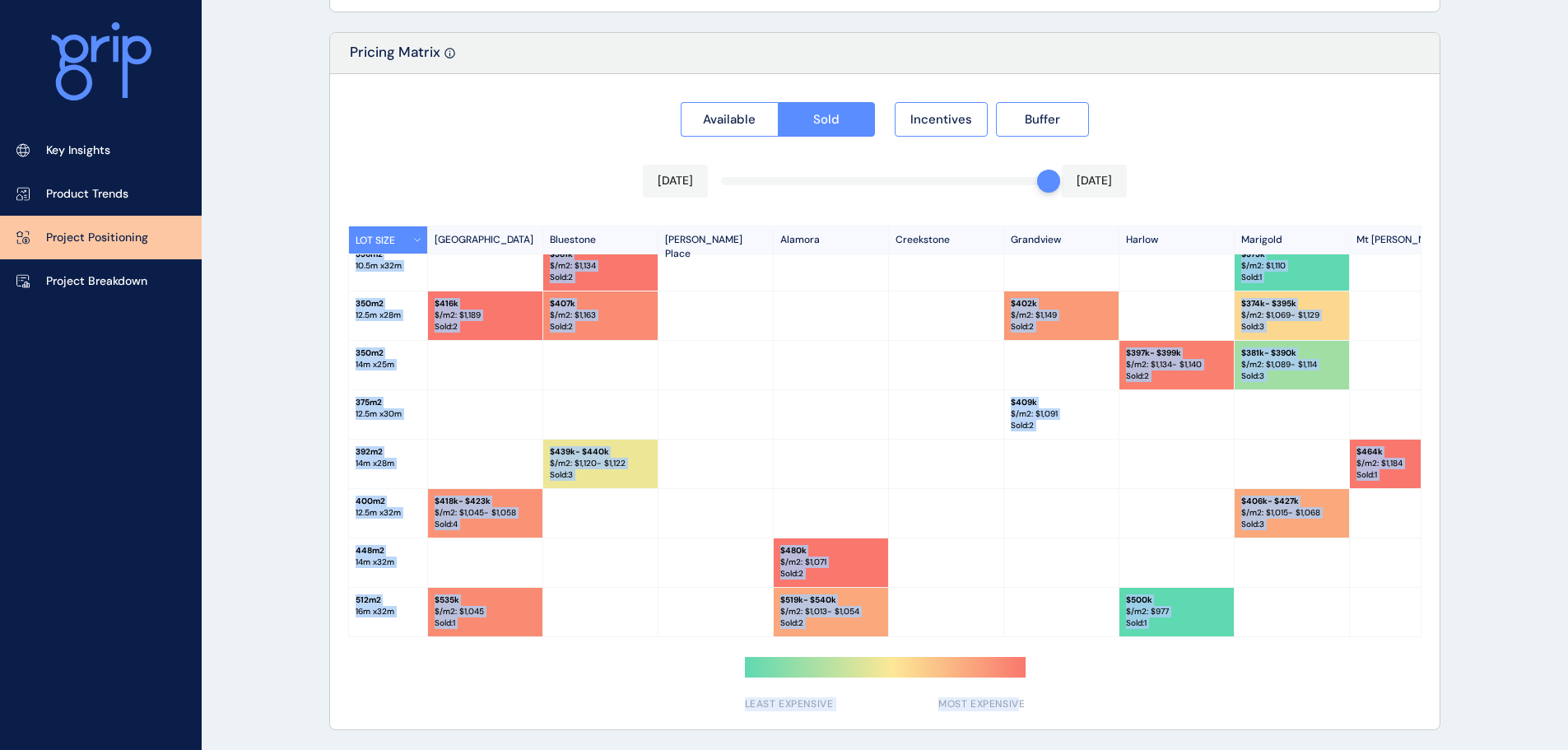
drag, startPoint x: 868, startPoint y: 477, endPoint x: 863, endPoint y: 470, distance: 8.6
click at [867, 476] on div at bounding box center [831, 463] width 115 height 49
